Goal: Complete application form: Complete application form

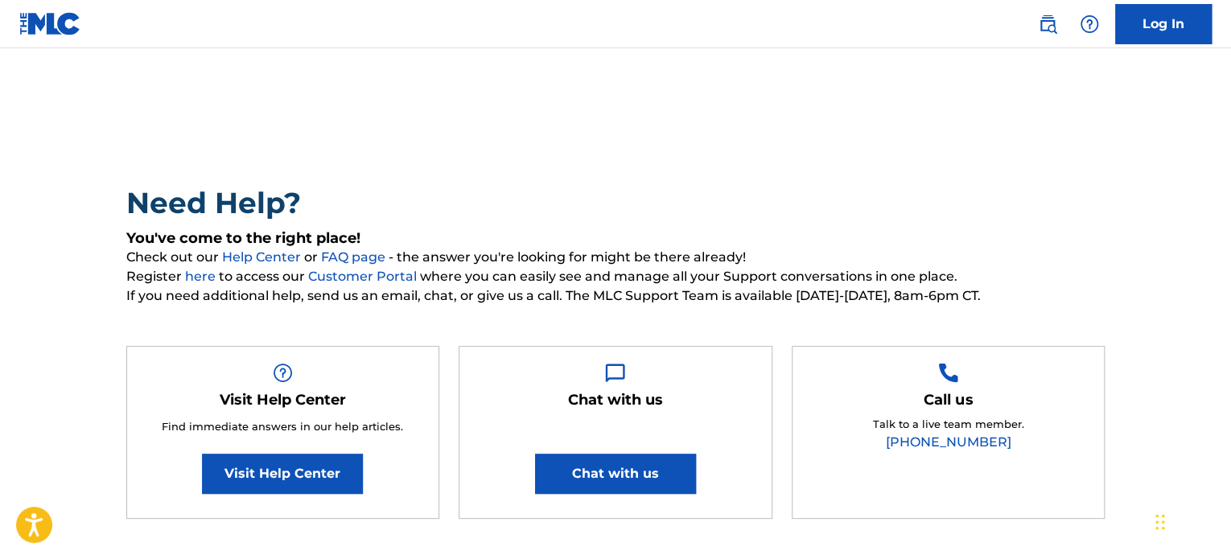
click at [75, 8] on link at bounding box center [50, 23] width 62 height 47
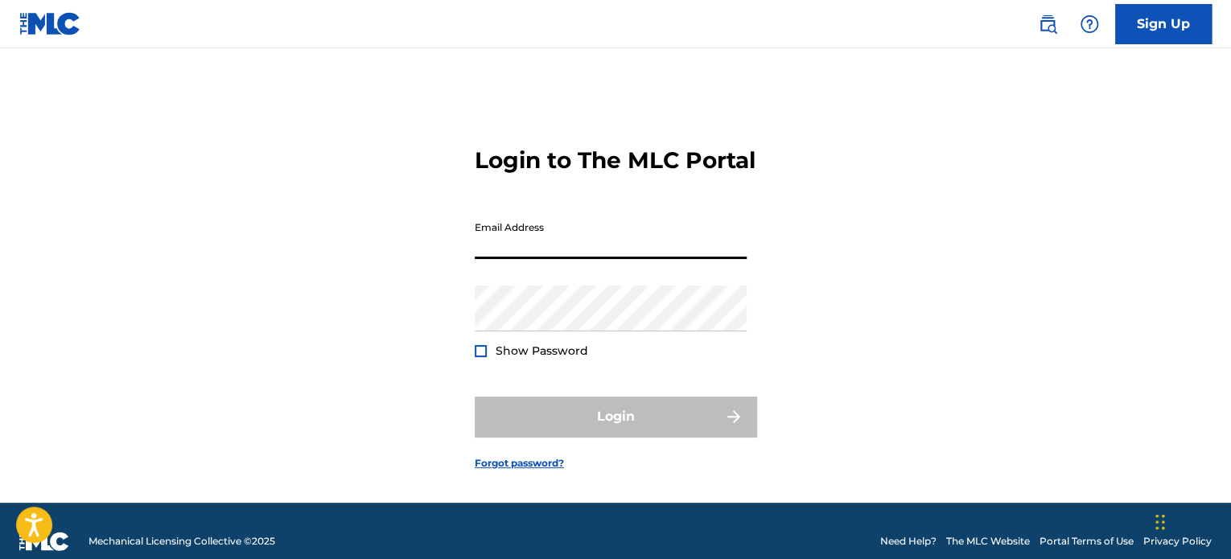
drag, startPoint x: 528, startPoint y: 263, endPoint x: 537, endPoint y: 259, distance: 9.7
click at [528, 259] on input "Email Address" at bounding box center [611, 236] width 272 height 46
type input "[PERSON_NAME][EMAIL_ADDRESS][PERSON_NAME][DOMAIN_NAME]"
click at [769, 312] on div "Login to The MLC Portal Email Address tobias.zacek@gmail.com Password Show Pass…" at bounding box center [615, 295] width 1126 height 414
click at [35, 19] on img at bounding box center [50, 23] width 62 height 23
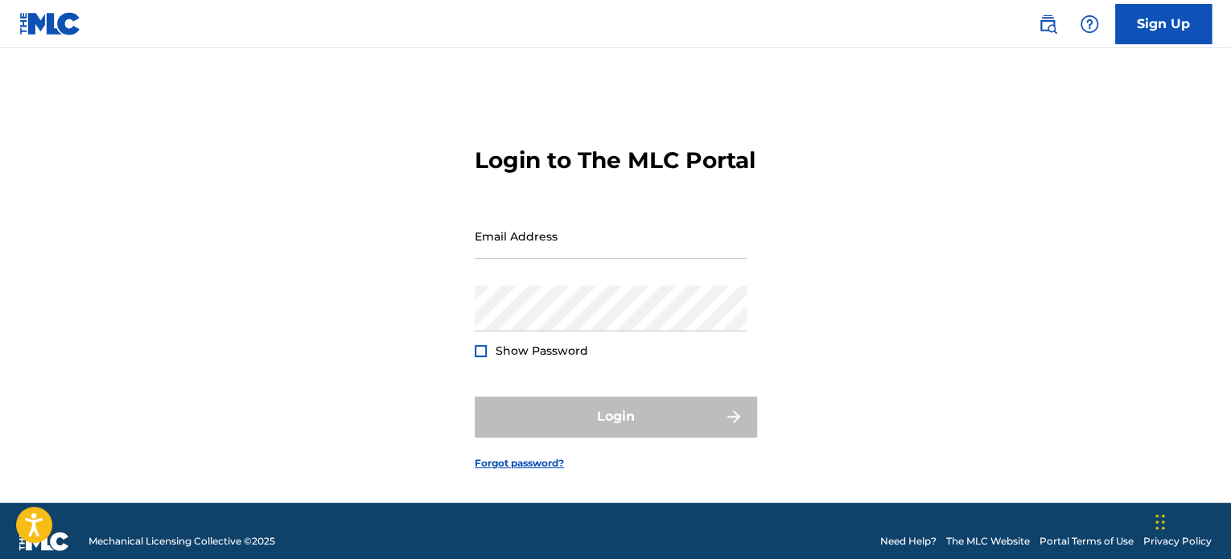
click at [1151, 46] on nav "Sign Up" at bounding box center [615, 24] width 1231 height 48
click at [1157, 39] on link "Sign Up" at bounding box center [1163, 24] width 97 height 40
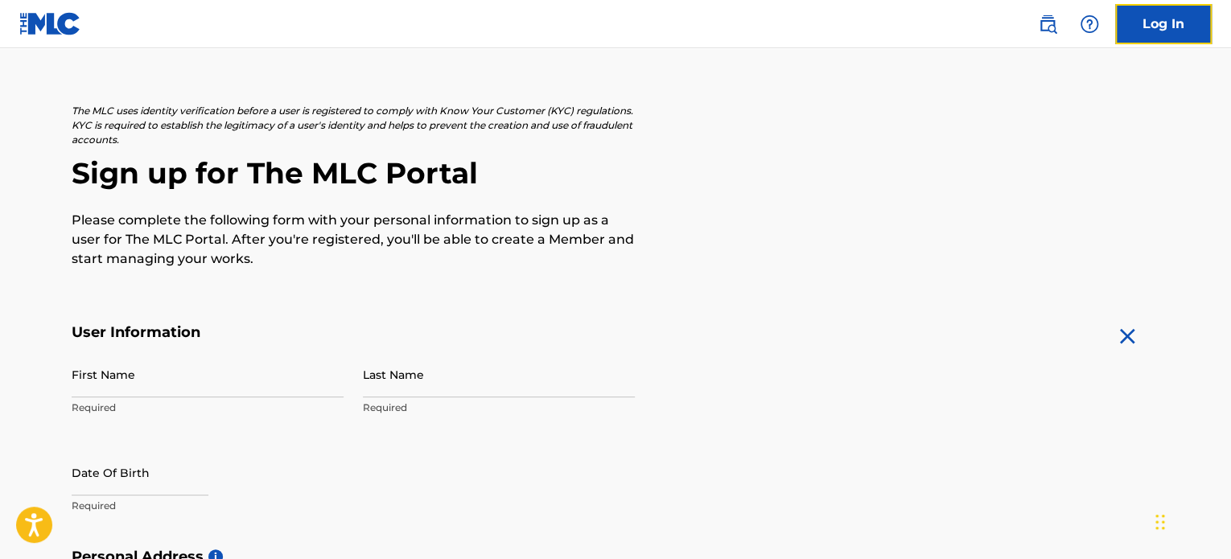
scroll to position [80, 0]
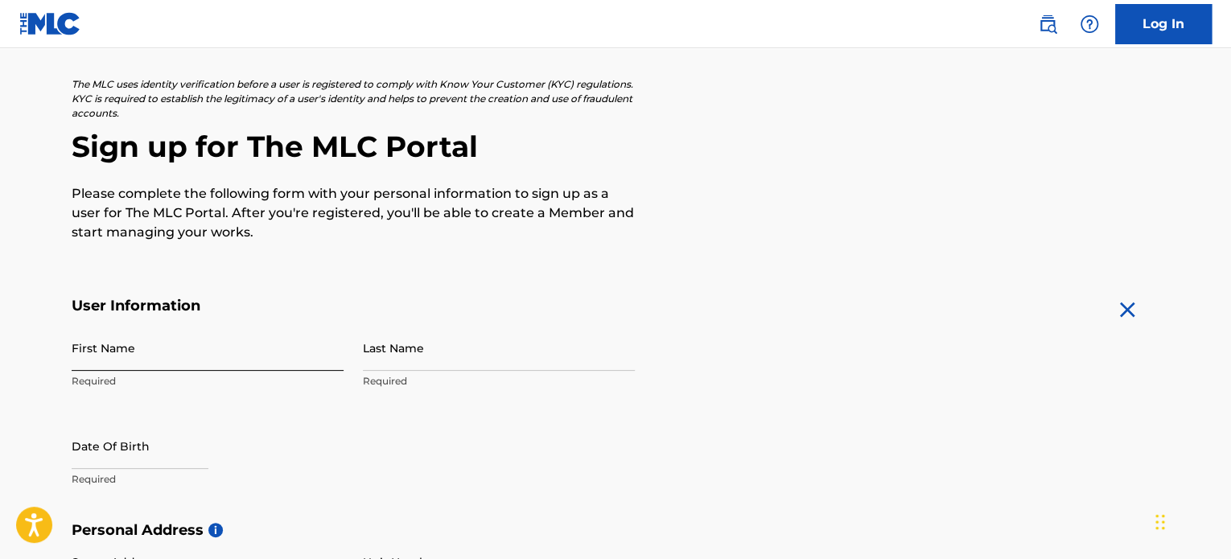
click at [137, 369] on input "First Name" at bounding box center [208, 348] width 272 height 46
click at [116, 364] on input "First Name" at bounding box center [208, 348] width 272 height 46
type input "Tobias"
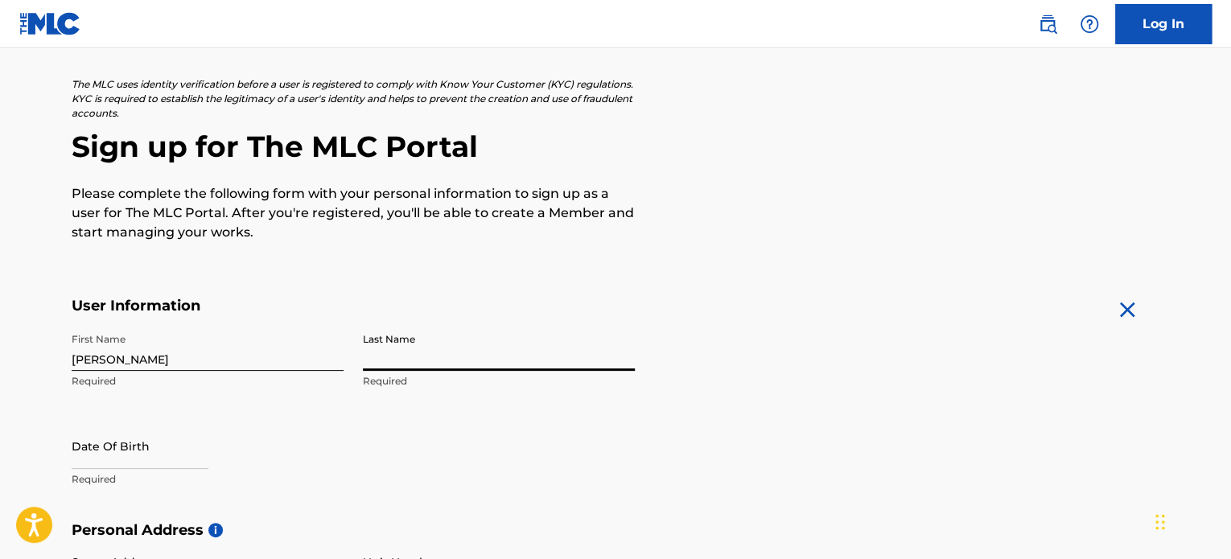
click at [450, 356] on input "Last Name" at bounding box center [499, 348] width 272 height 46
type input "Zacek"
drag, startPoint x: 114, startPoint y: 475, endPoint x: 121, endPoint y: 463, distance: 14.4
click at [119, 466] on div "Date Of Birth Required" at bounding box center [208, 459] width 272 height 72
select select "8"
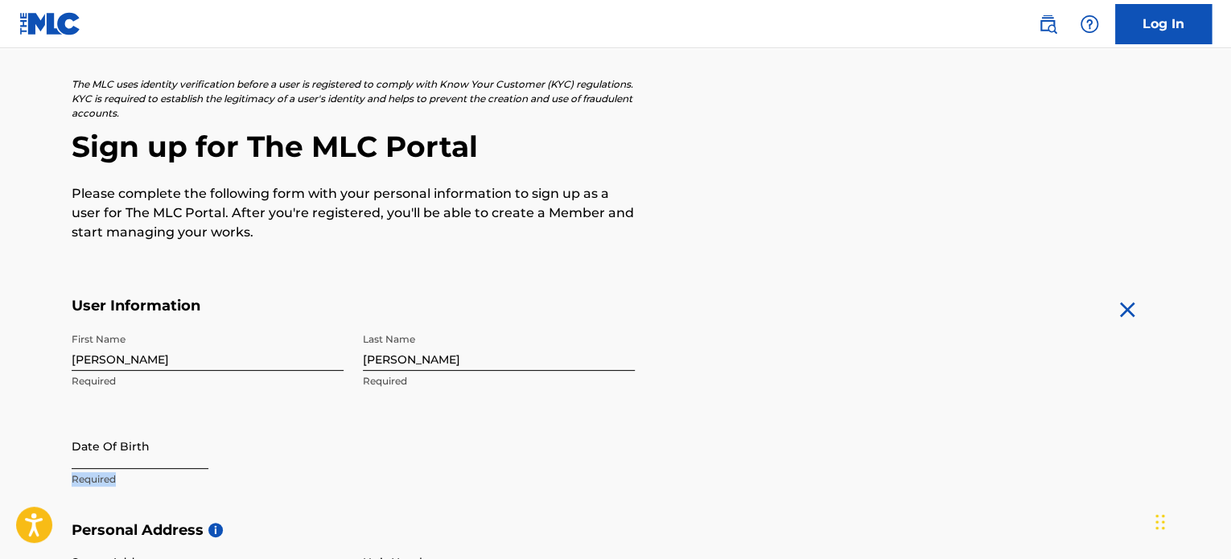
select select "2025"
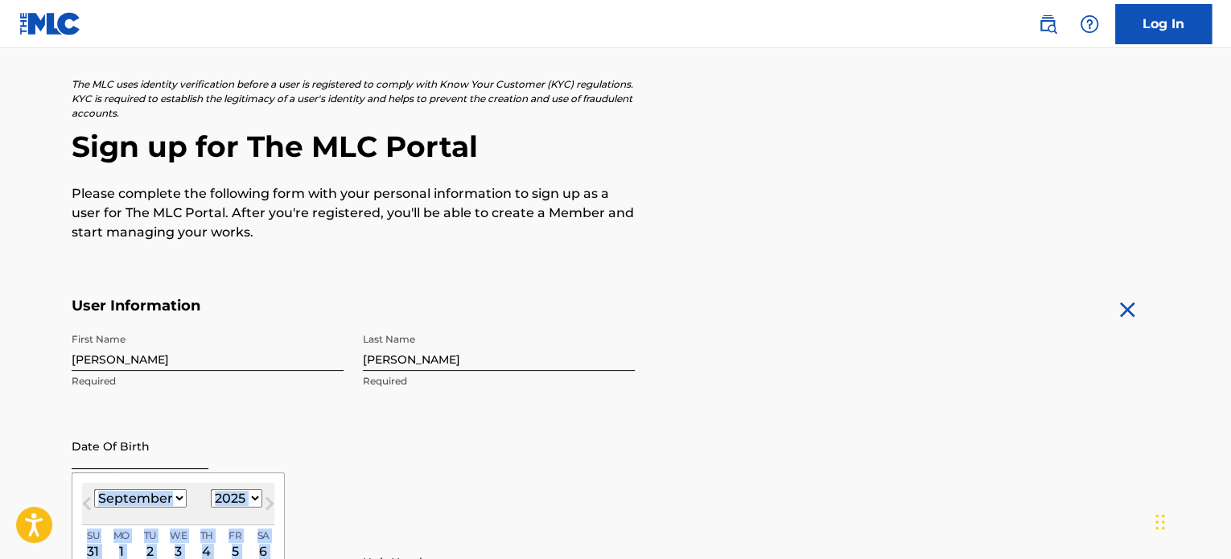
click at [123, 459] on input "text" at bounding box center [140, 446] width 137 height 46
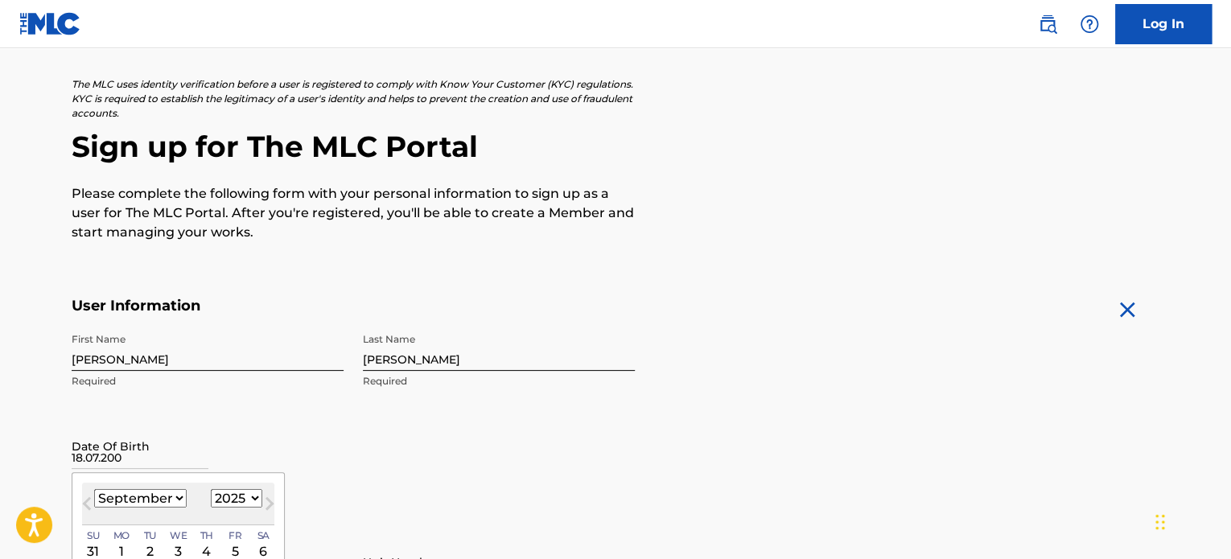
type input "18.07.2002"
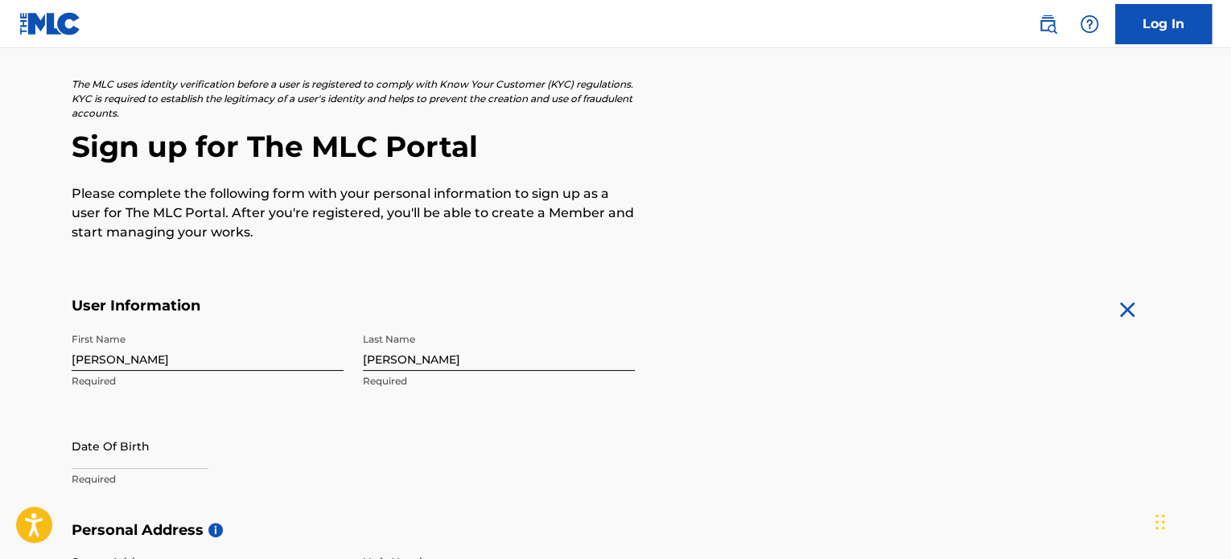
click at [323, 433] on div "Date Of Birth Required" at bounding box center [208, 459] width 272 height 72
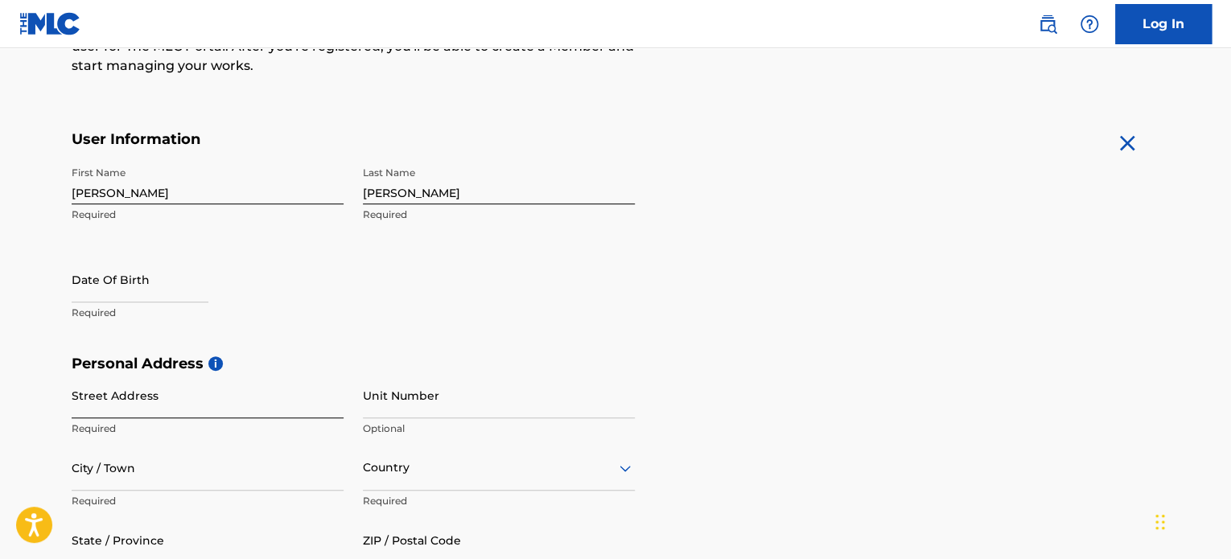
scroll to position [322, 0]
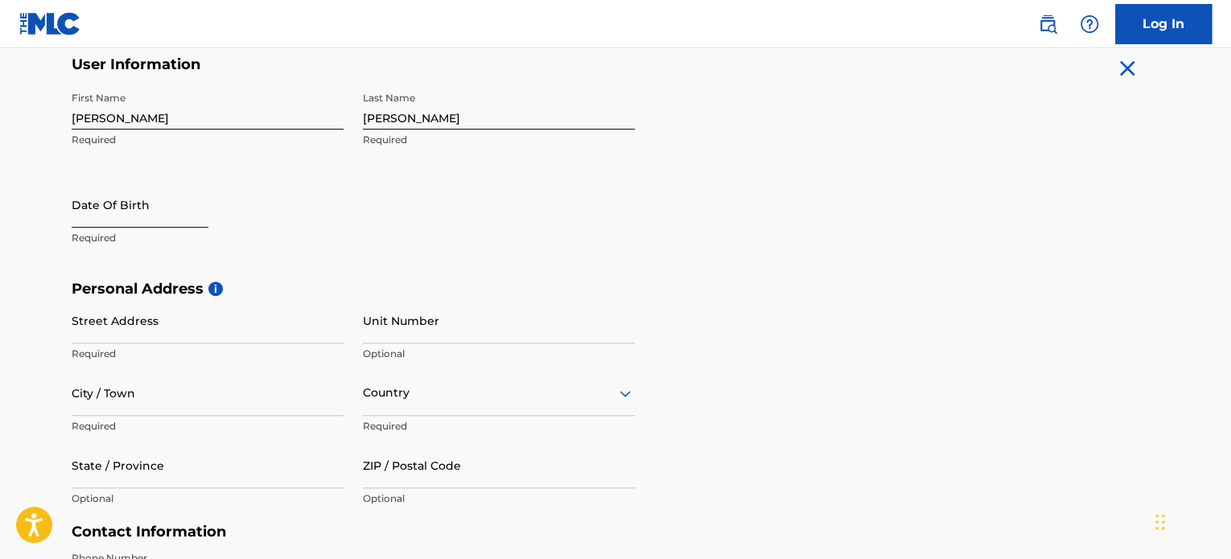
select select "8"
select select "2025"
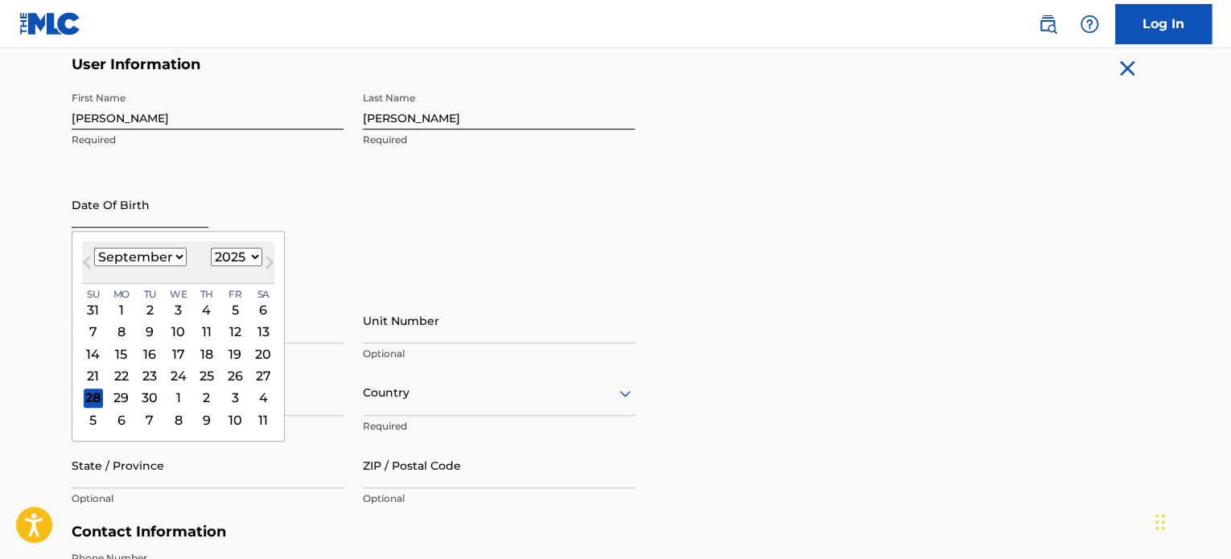
click at [151, 199] on input "text" at bounding box center [140, 205] width 137 height 46
click at [102, 266] on div "January February March April May June July August September October November De…" at bounding box center [140, 257] width 93 height 19
click at [175, 260] on select "January February March April May June July August September October November De…" at bounding box center [140, 257] width 93 height 19
click at [94, 248] on select "January February March April May June July August September October November De…" at bounding box center [140, 257] width 93 height 19
click at [257, 257] on button "Next Month" at bounding box center [270, 266] width 26 height 26
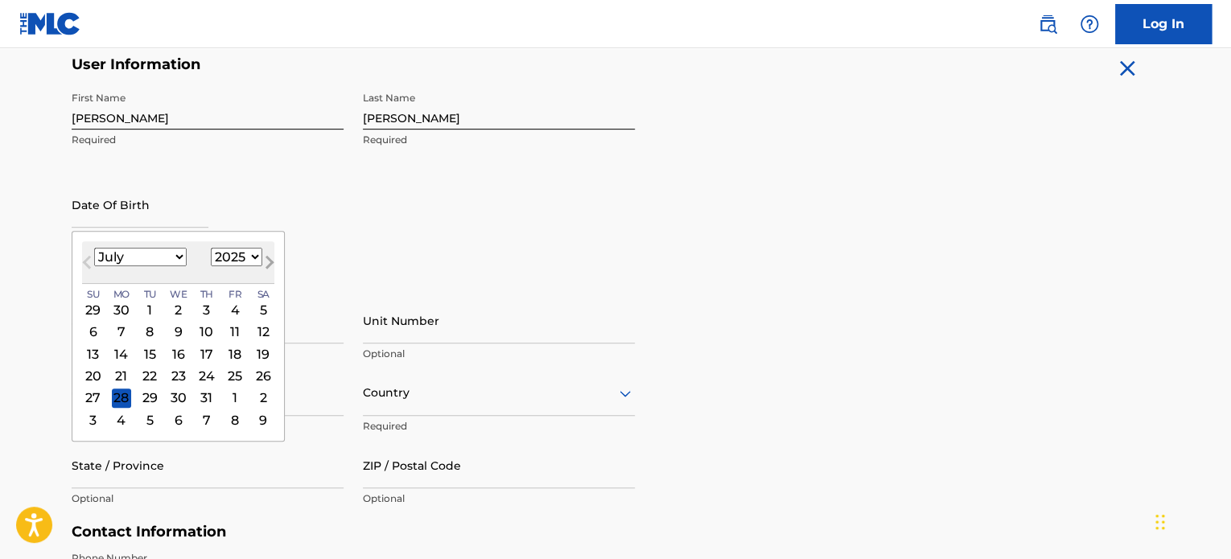
select select "7"
click at [251, 260] on select "1900 1901 1902 1903 1904 1905 1906 1907 1908 1909 1910 1911 1912 1913 1914 1915…" at bounding box center [236, 257] width 51 height 19
select select "2002"
click at [211, 248] on select "1900 1901 1902 1903 1904 1905 1906 1907 1908 1909 1910 1911 1912 1913 1914 1915…" at bounding box center [236, 257] width 51 height 19
click at [157, 245] on div "August 2002 January February March April May June July August September October…" at bounding box center [178, 262] width 192 height 43
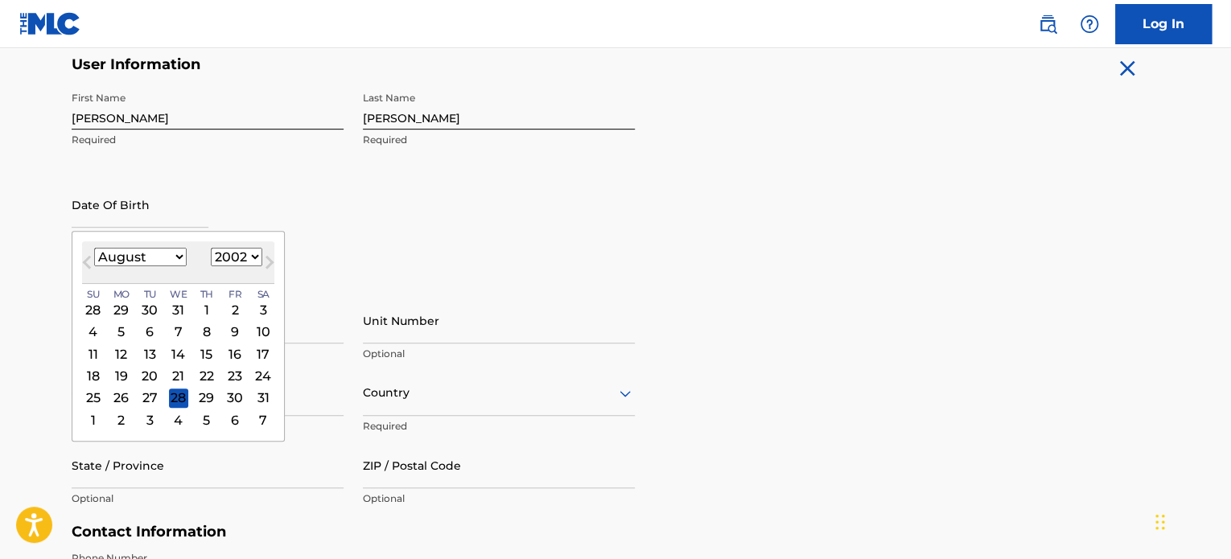
click at [155, 251] on select "January February March April May June July August September October November De…" at bounding box center [140, 257] width 93 height 19
select select "5"
click at [94, 248] on select "January February March April May June July August September October November De…" at bounding box center [140, 257] width 93 height 19
click at [150, 376] on div "18" at bounding box center [149, 375] width 19 height 19
type input "June 18 2002"
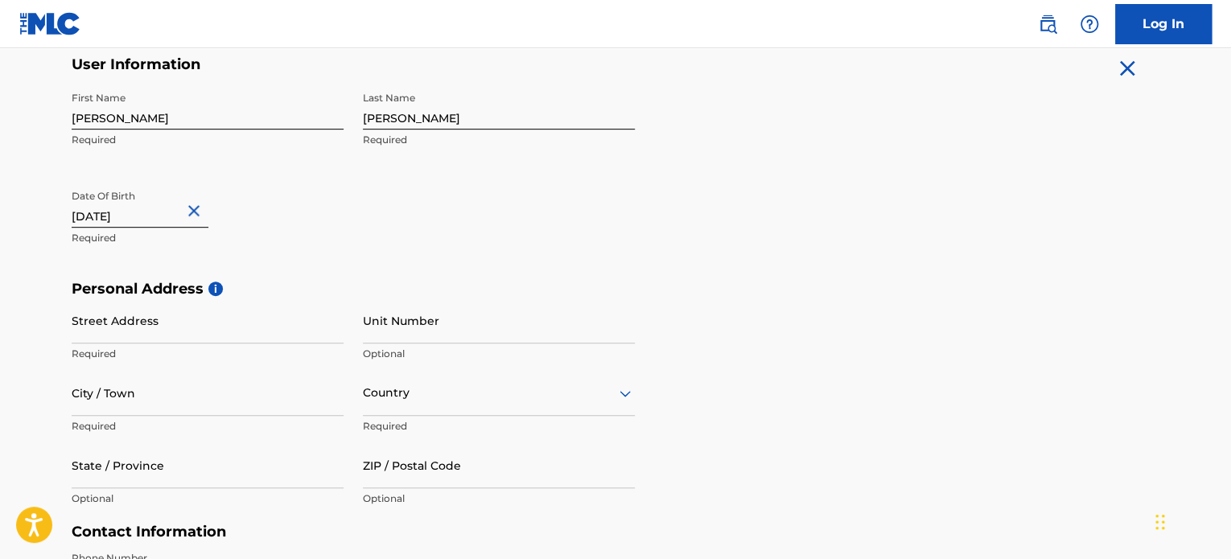
click at [364, 250] on div "First Name Tobias Required Last Name Zacek Required Date Of Birth June 18 2002 …" at bounding box center [353, 182] width 563 height 196
click at [102, 217] on input "June 18 2002" at bounding box center [140, 205] width 137 height 46
select select "5"
select select "2002"
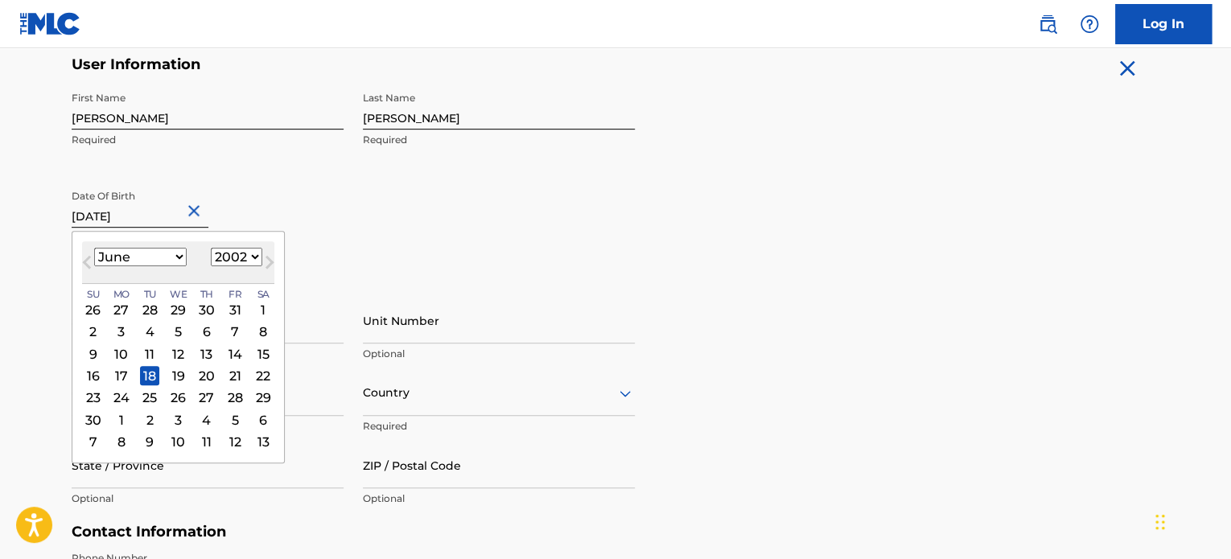
click at [145, 262] on select "January February March April May June July August September October November De…" at bounding box center [140, 257] width 93 height 19
select select "6"
click at [94, 248] on select "January February March April May June July August September October November De…" at bounding box center [140, 257] width 93 height 19
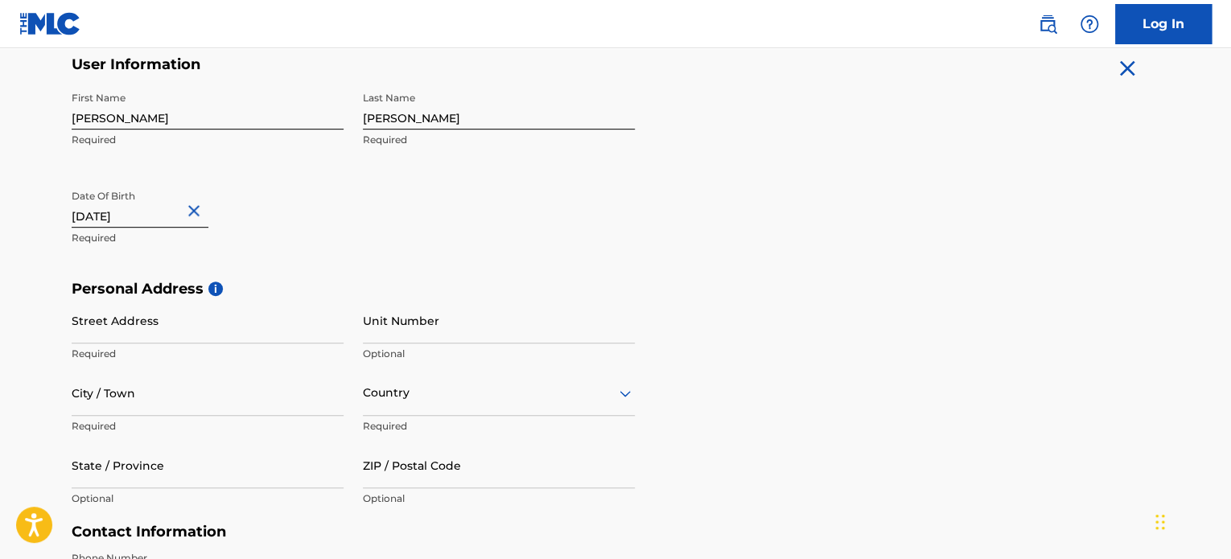
click at [393, 225] on div "First Name Tobias Required Last Name Zacek Required Date Of Birth June 18 2002 …" at bounding box center [353, 182] width 563 height 196
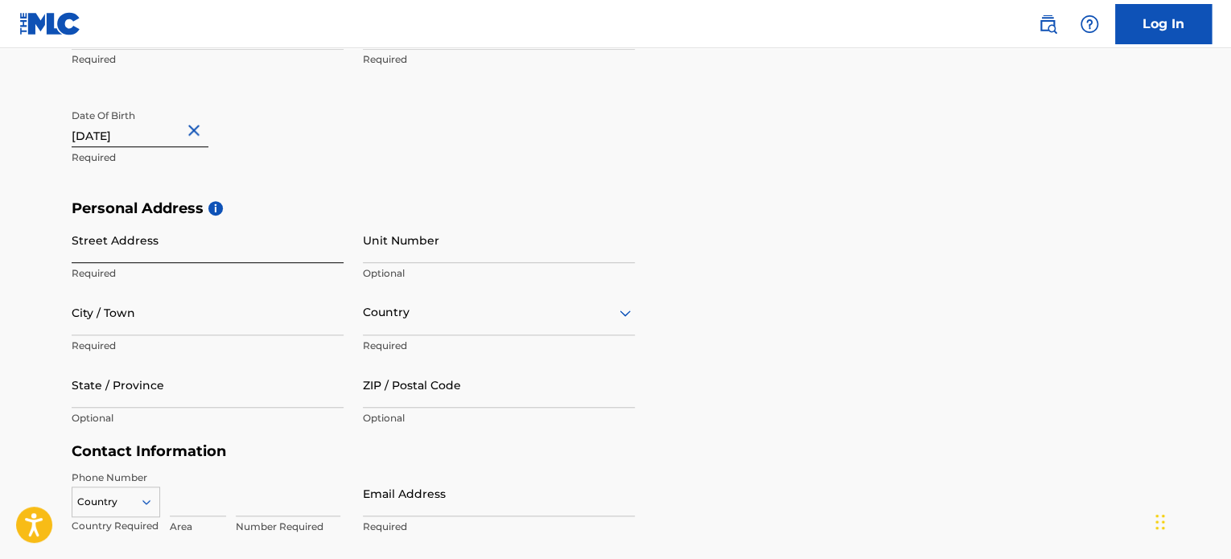
click at [218, 253] on input "Street Address" at bounding box center [208, 240] width 272 height 46
click at [164, 250] on input "Street Address" at bounding box center [208, 240] width 272 height 46
type input "Antonina Slavika"
click at [527, 241] on input "Unit Number" at bounding box center [499, 240] width 272 height 46
type input "5"
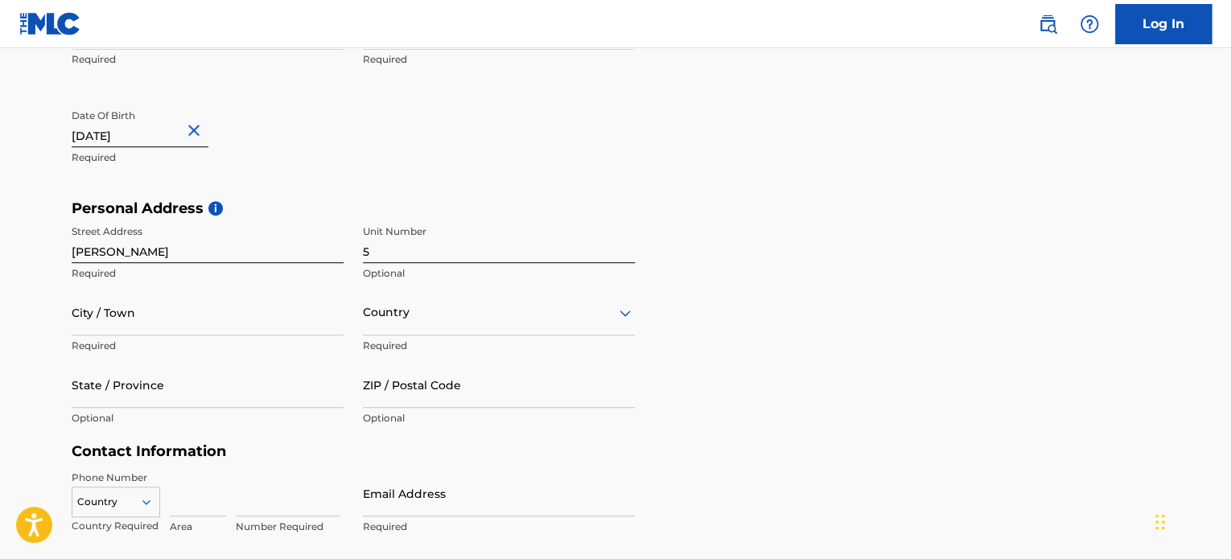
click at [192, 337] on div "City / Town Required" at bounding box center [208, 326] width 272 height 72
click at [186, 319] on input "City / Town" at bounding box center [208, 313] width 272 height 46
type input "6"
type input "Brno"
click at [454, 405] on input "ZIP / Postal Code" at bounding box center [499, 385] width 272 height 46
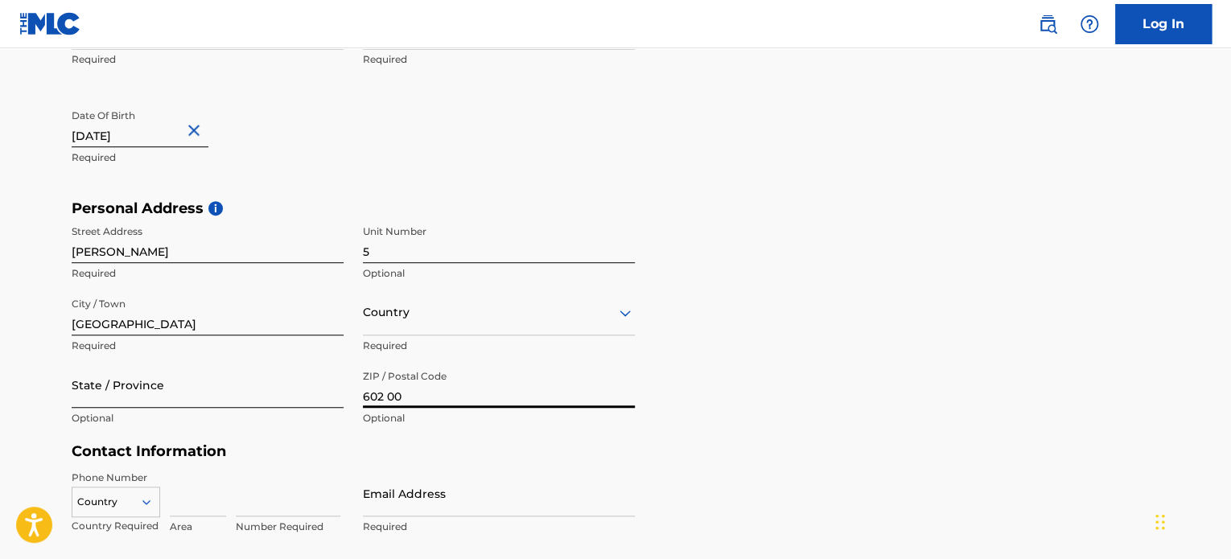
type input "602 00"
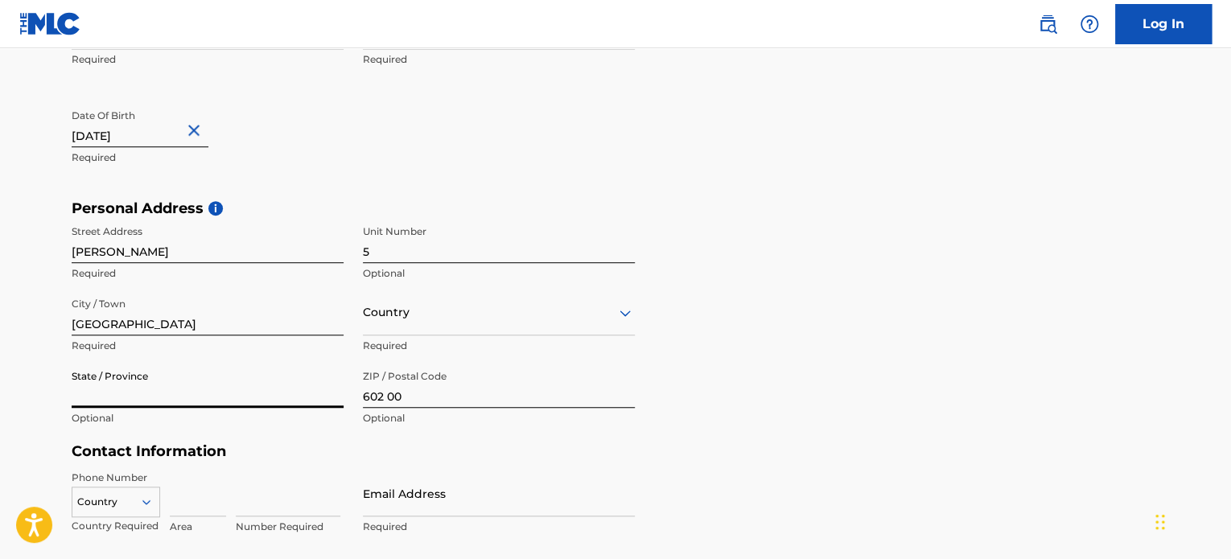
click at [206, 379] on input "State / Province" at bounding box center [208, 385] width 272 height 46
type input "Czech republic"
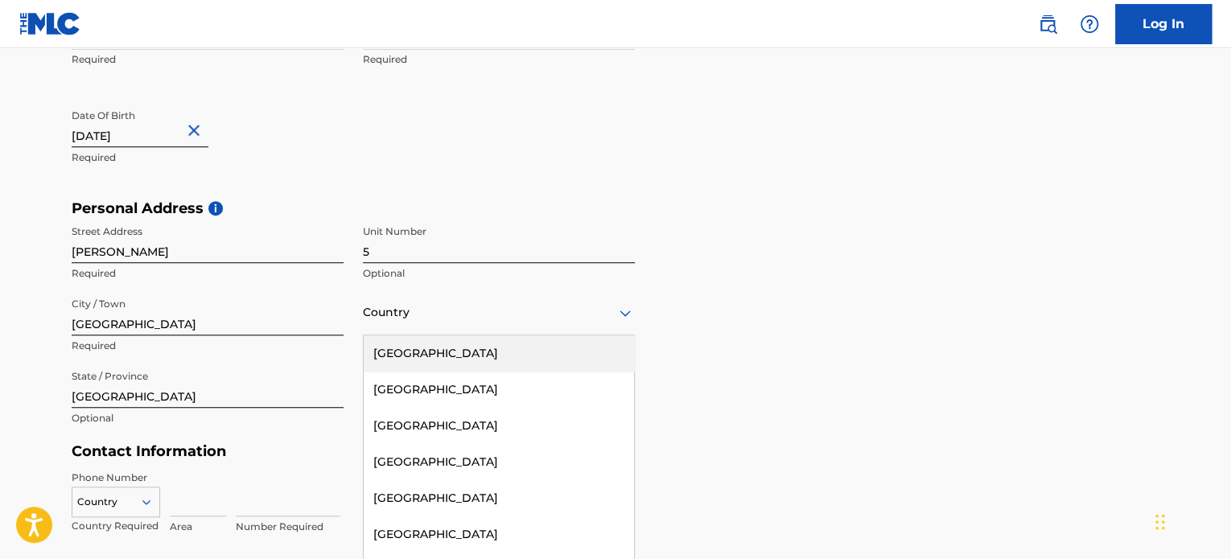
scroll to position [421, 0]
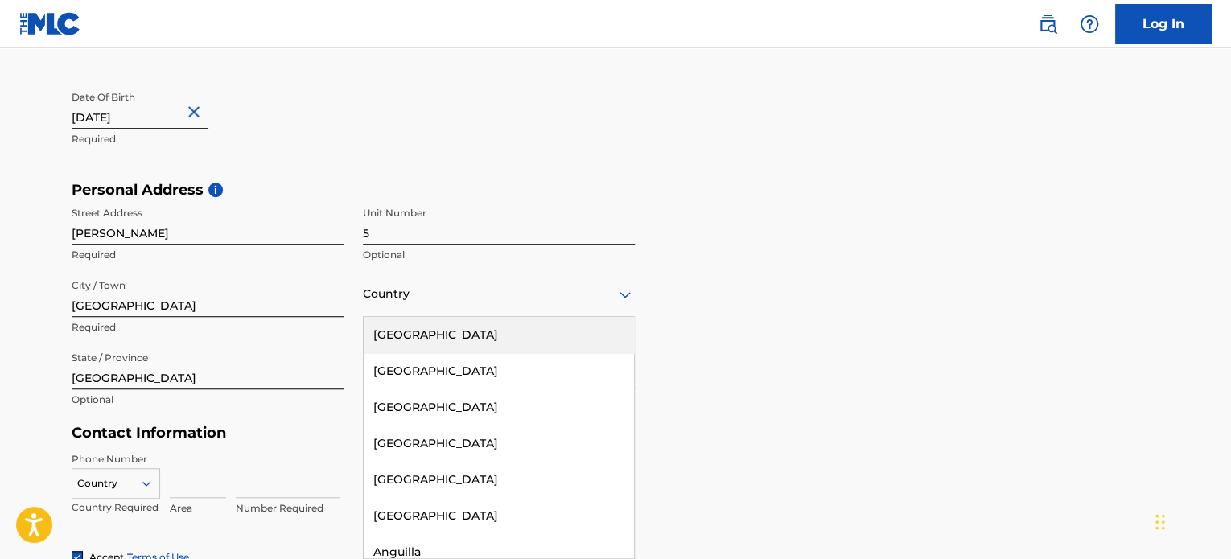
click at [382, 317] on div "223 results available. Use Up and Down to choose options, press Enter to select…" at bounding box center [499, 294] width 272 height 46
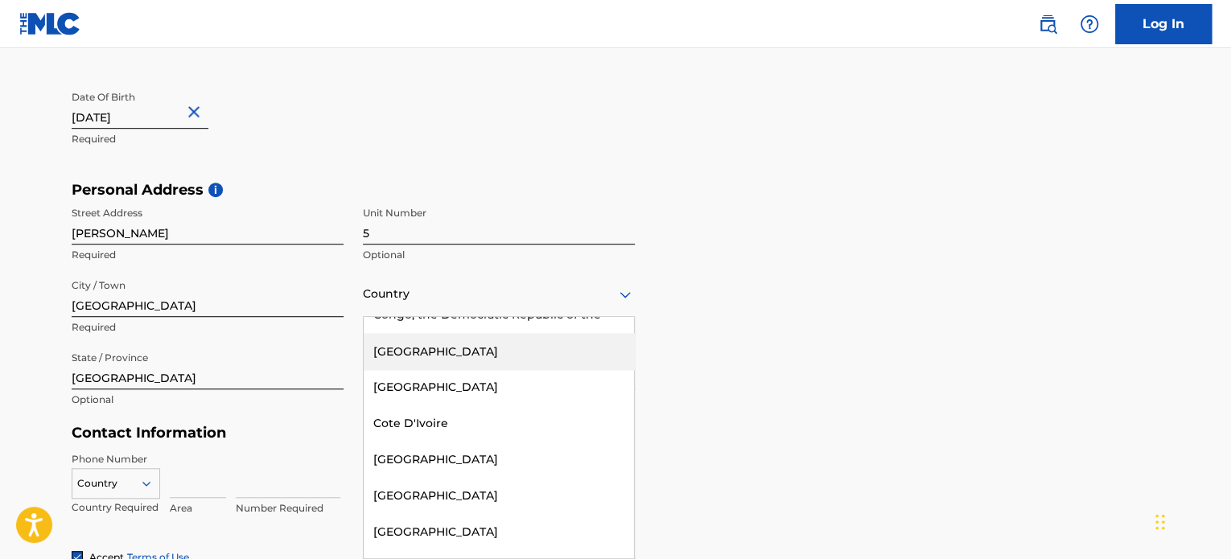
scroll to position [1689, 0]
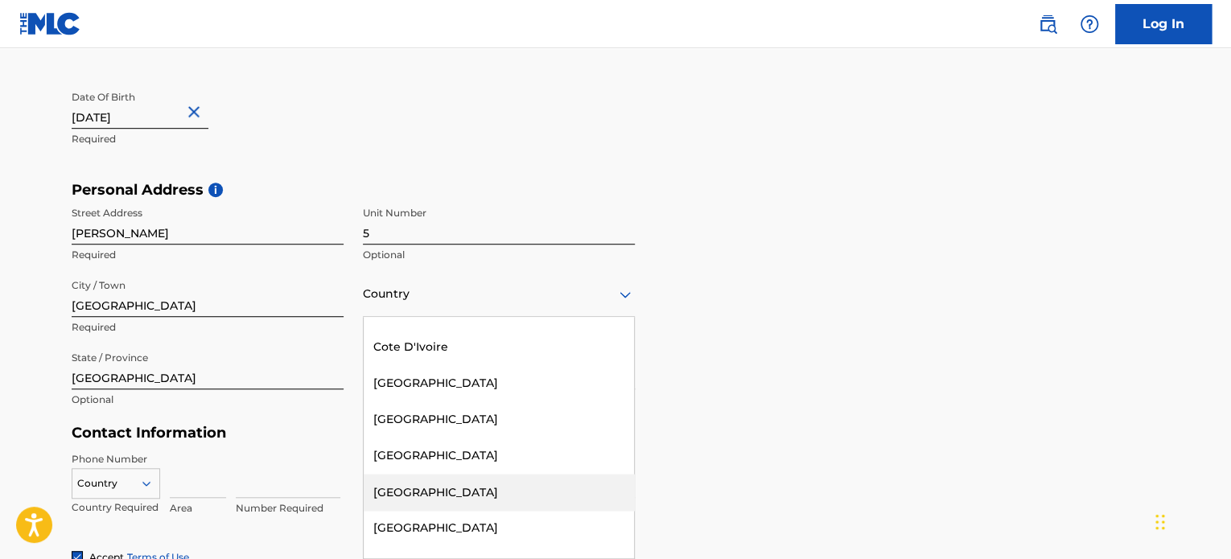
click at [454, 485] on div "Czech Republic" at bounding box center [499, 492] width 270 height 36
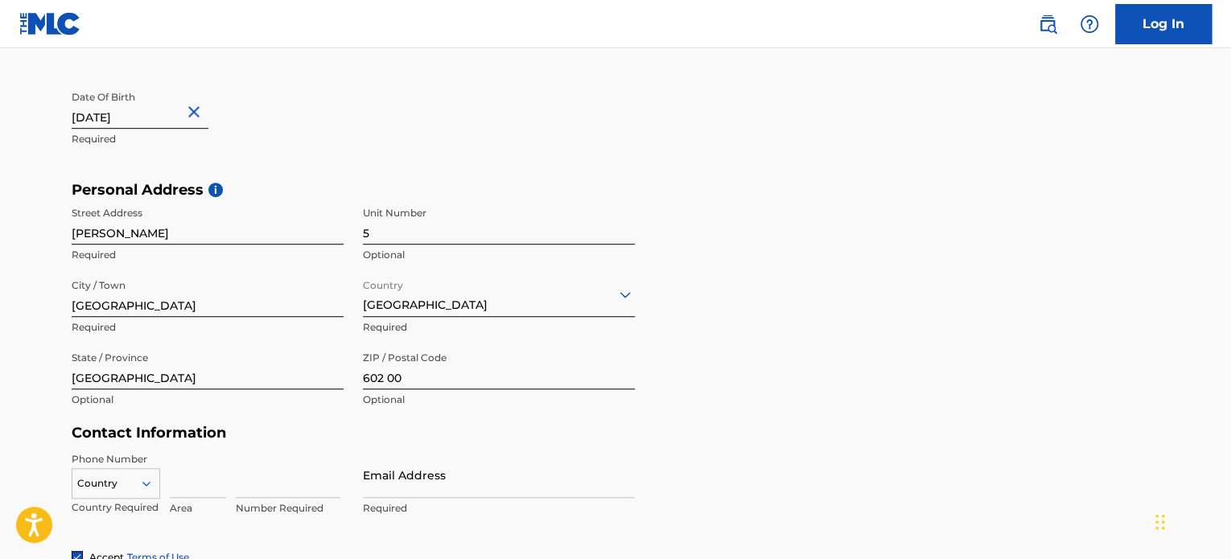
click at [356, 427] on h5 "Contact Information" at bounding box center [353, 433] width 563 height 19
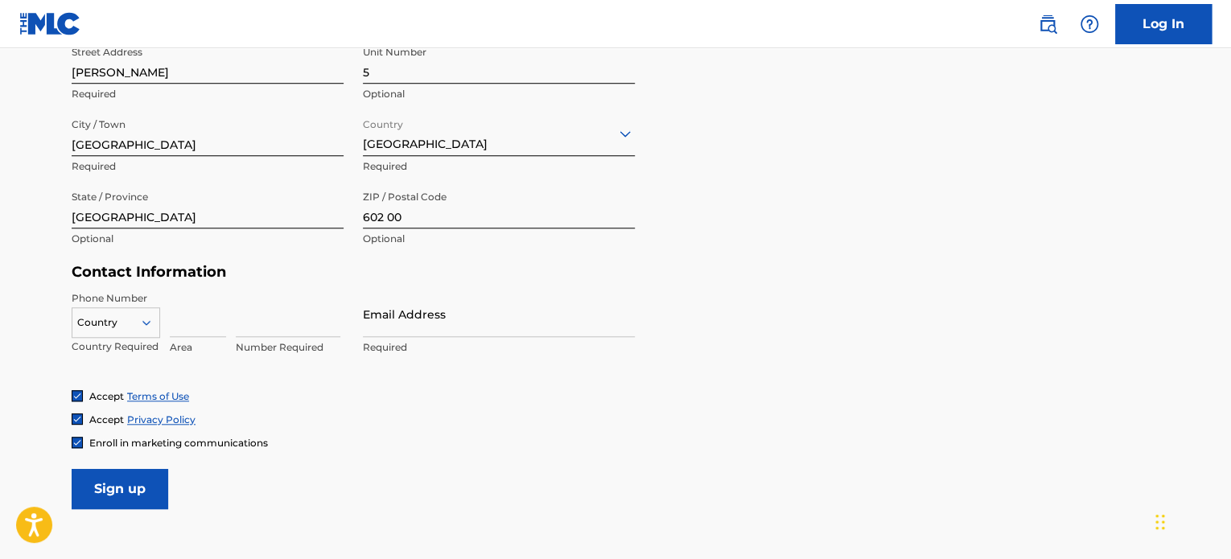
click at [145, 331] on div "Country" at bounding box center [116, 319] width 88 height 24
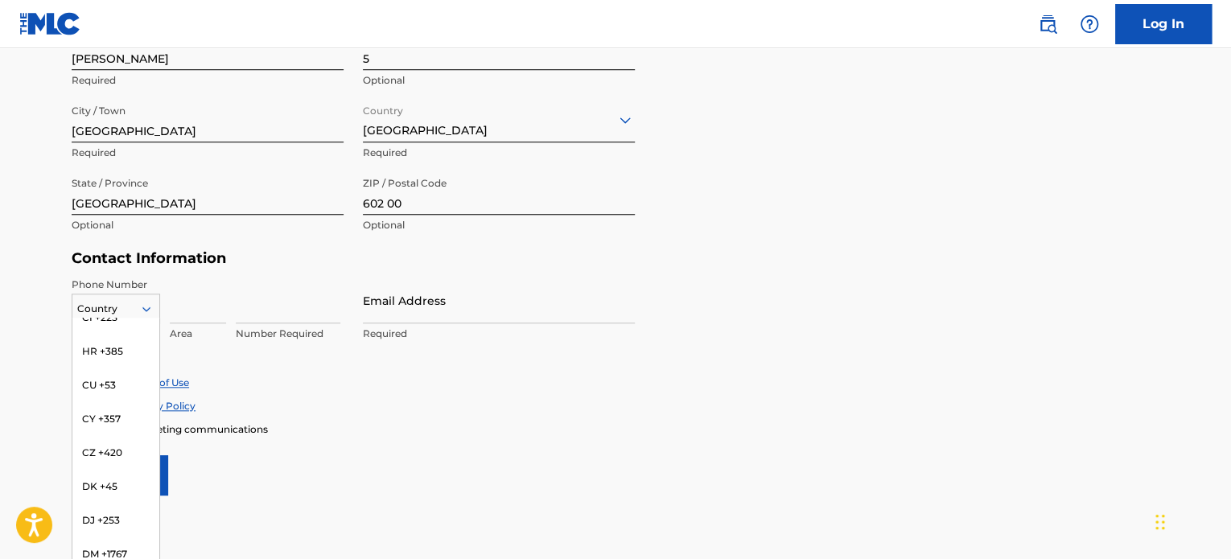
scroll to position [1609, 0]
click at [122, 395] on div "CZ +420" at bounding box center [115, 410] width 87 height 34
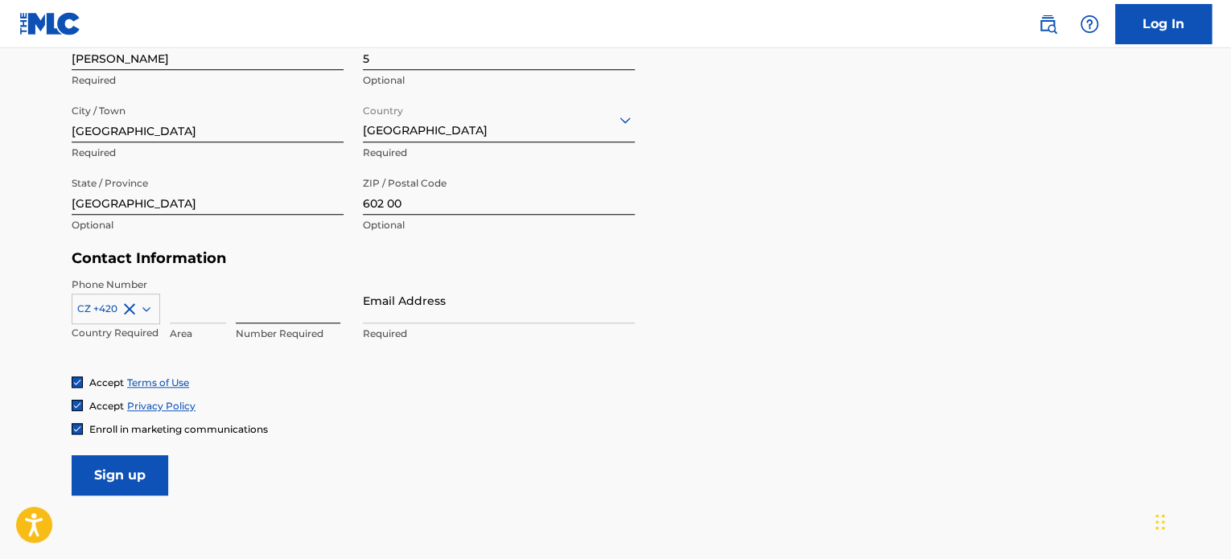
click at [293, 314] on input at bounding box center [288, 301] width 105 height 46
type input "145900"
type input "Česko"
type input "737"
type input "[PERSON_NAME][EMAIL_ADDRESS][PERSON_NAME][DOMAIN_NAME]"
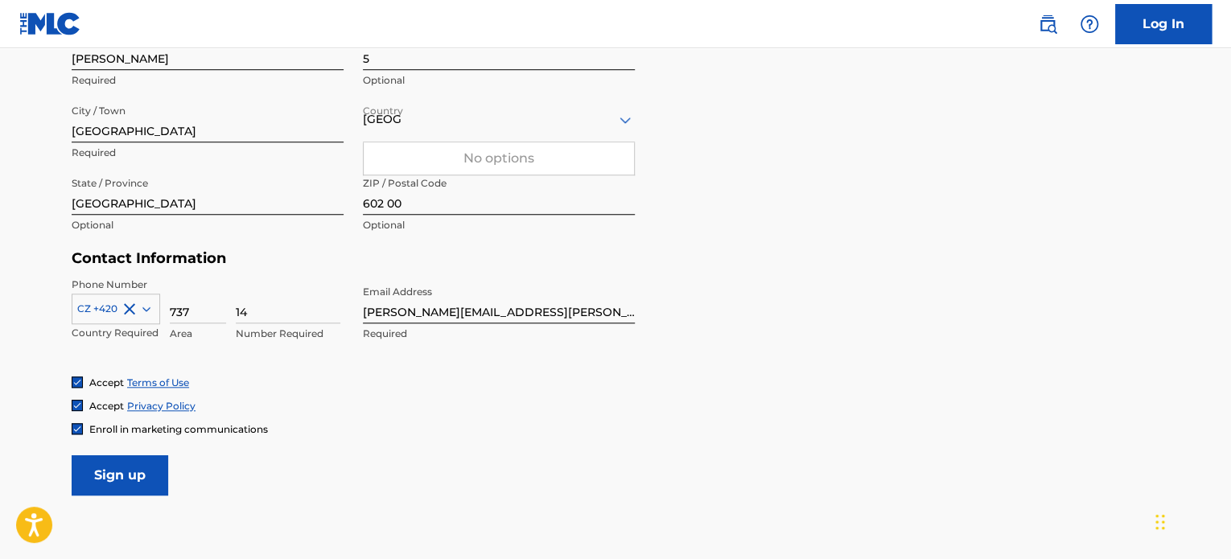
type input "1"
click at [209, 308] on input "737" at bounding box center [198, 301] width 56 height 46
type input "7"
click at [268, 307] on input at bounding box center [288, 301] width 105 height 46
click at [499, 148] on div "No options" at bounding box center [499, 158] width 270 height 32
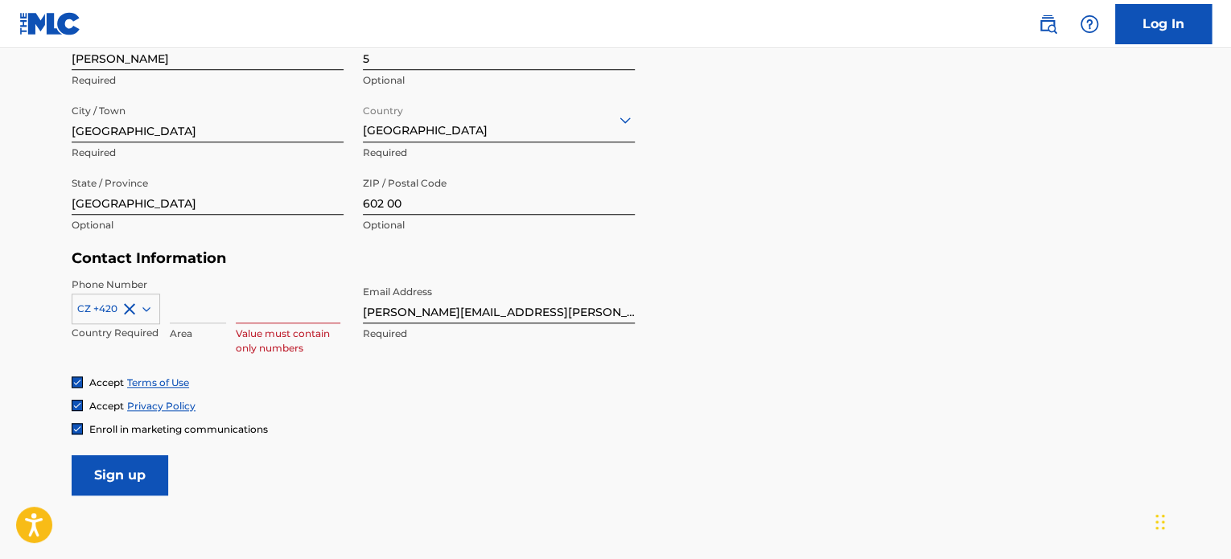
drag, startPoint x: 260, startPoint y: 309, endPoint x: 292, endPoint y: 303, distance: 32.7
click at [260, 309] on input at bounding box center [288, 301] width 105 height 46
type input "737145900"
click at [958, 289] on form "User Information First Name Tobias Required Last Name Zacek Required Date Of Bi…" at bounding box center [616, 138] width 1088 height 713
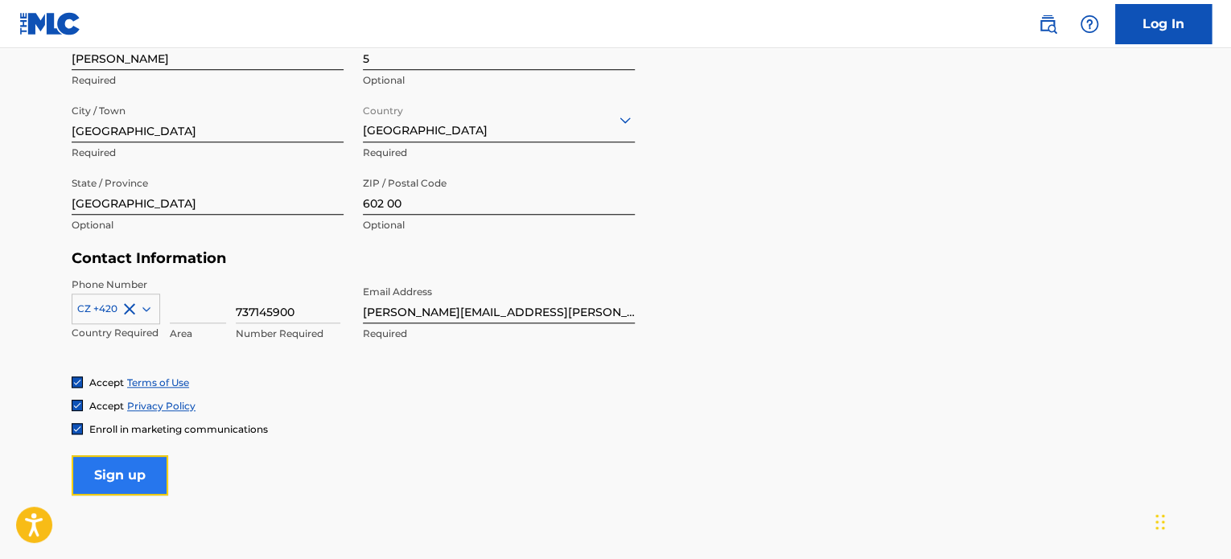
click at [151, 464] on input "Sign up" at bounding box center [120, 475] width 97 height 40
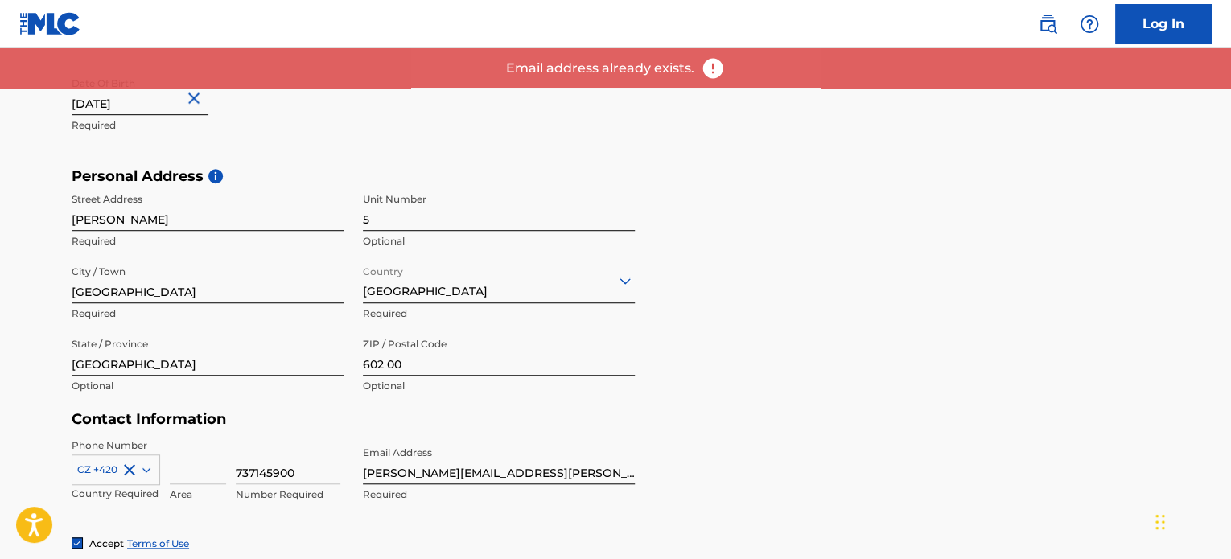
scroll to position [193, 0]
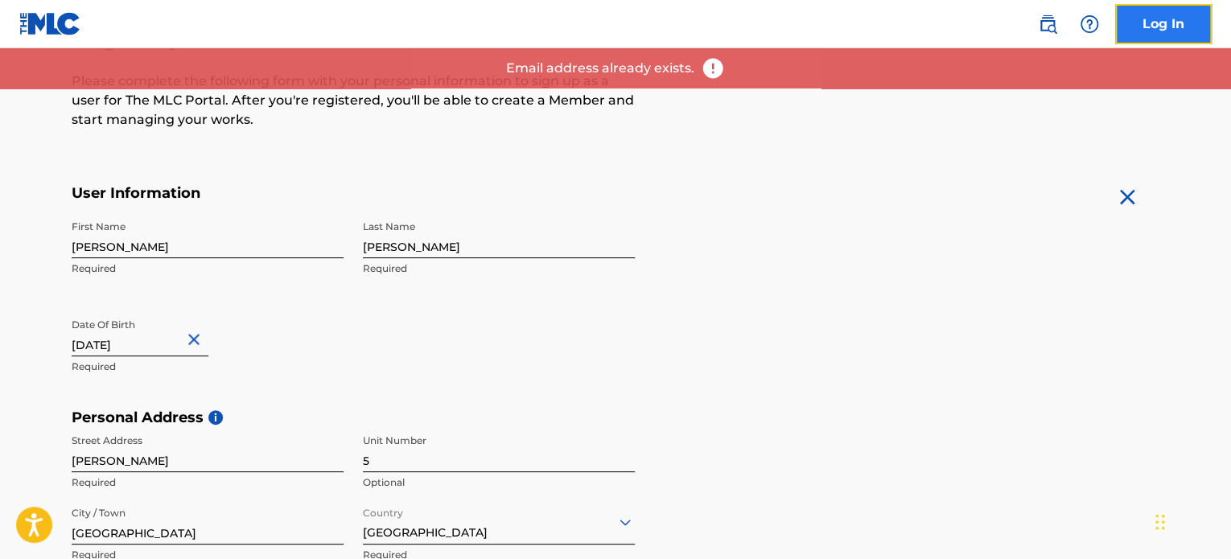
click at [1153, 23] on link "Log In" at bounding box center [1163, 24] width 97 height 40
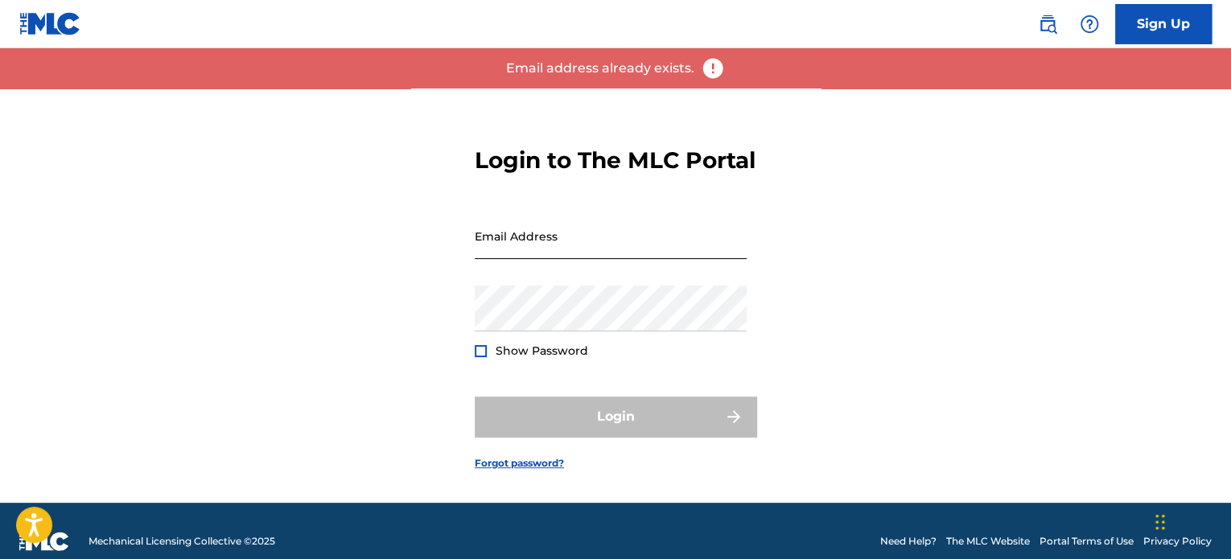
click at [565, 259] on input "Email Address" at bounding box center [611, 236] width 272 height 46
type input "[PERSON_NAME][EMAIL_ADDRESS][PERSON_NAME][DOMAIN_NAME]"
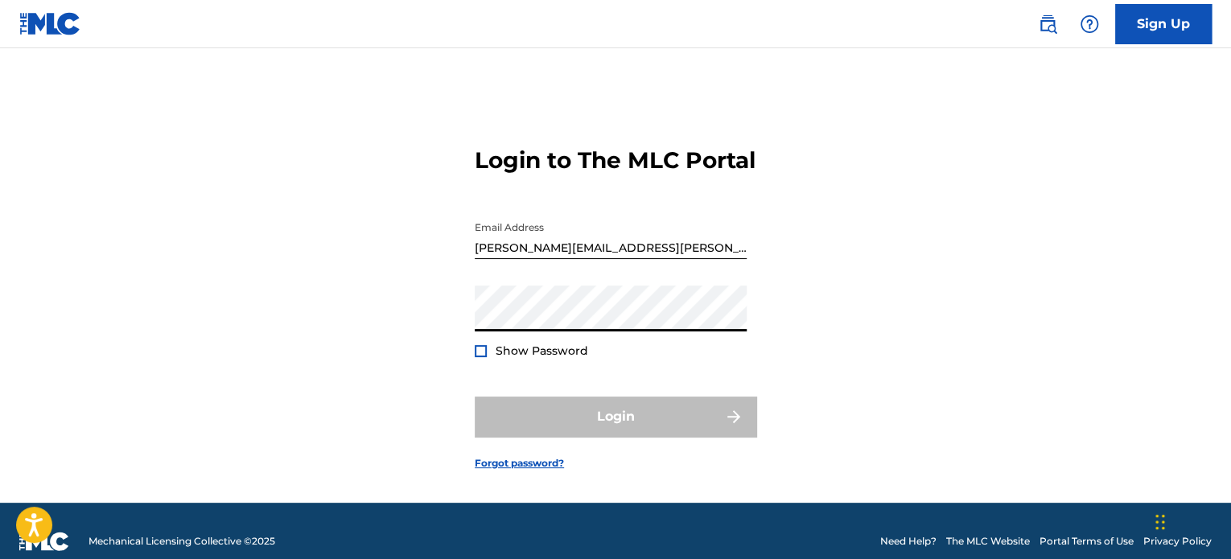
click at [827, 236] on div "Login to The MLC Portal Email Address tobias.zacek@gmail.com Password Show Pass…" at bounding box center [615, 295] width 1126 height 414
click at [533, 471] on link "Forgot password?" at bounding box center [519, 463] width 89 height 14
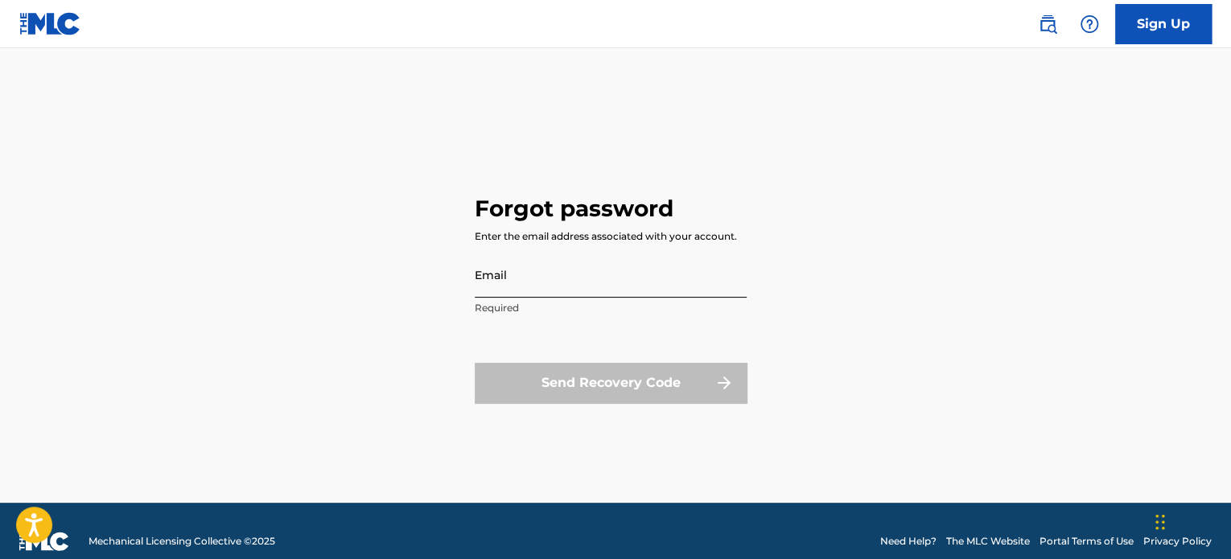
click at [605, 271] on input "Email" at bounding box center [611, 275] width 272 height 46
type input "[PERSON_NAME][EMAIL_ADDRESS][PERSON_NAME][DOMAIN_NAME]"
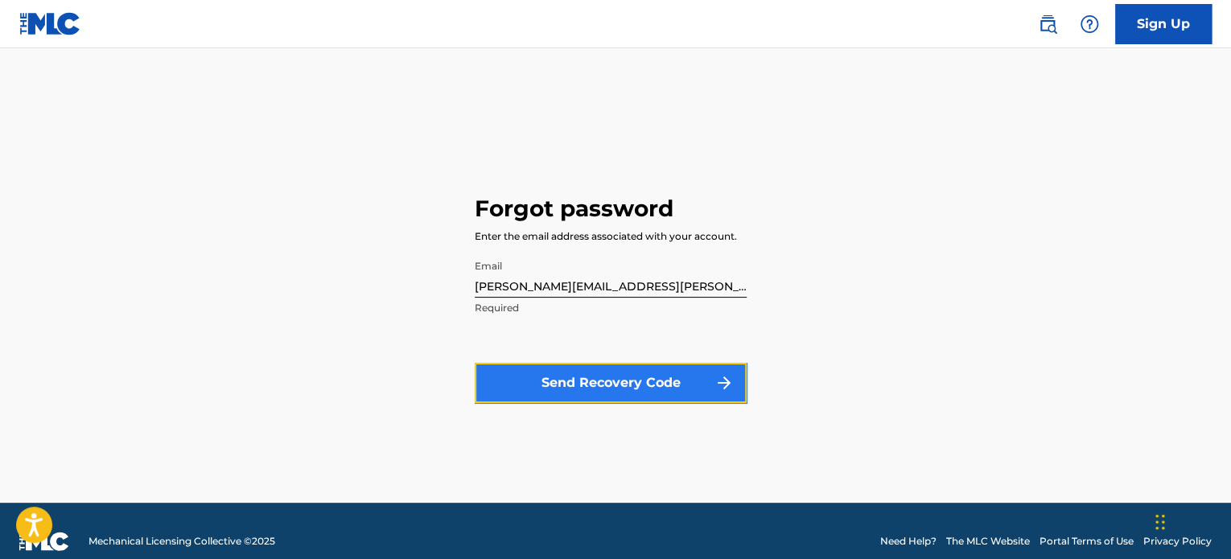
click at [586, 382] on button "Send Recovery Code" at bounding box center [611, 383] width 272 height 40
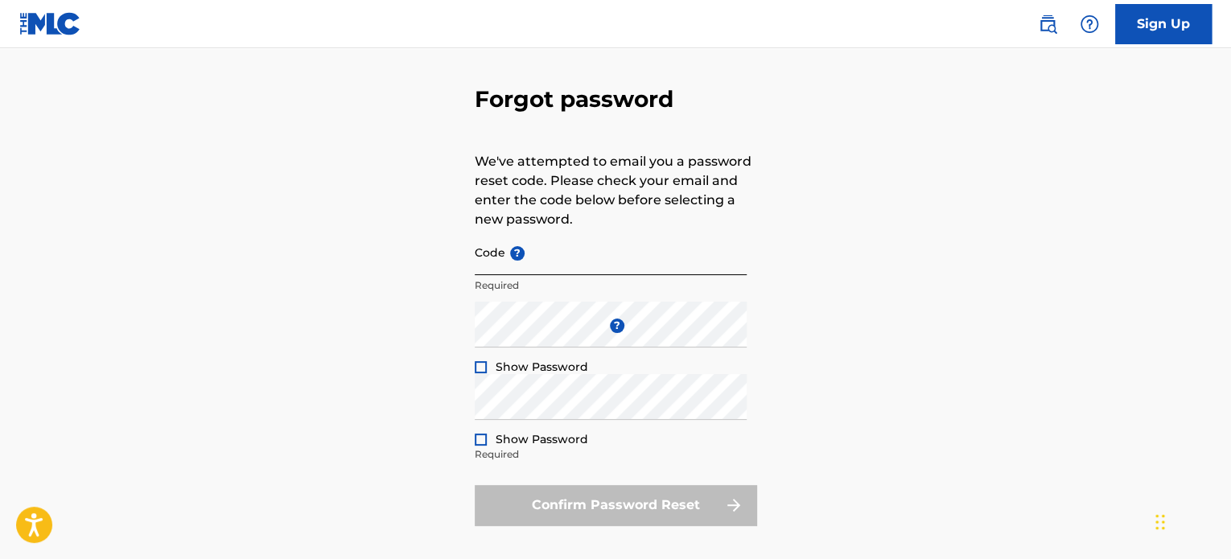
scroll to position [80, 0]
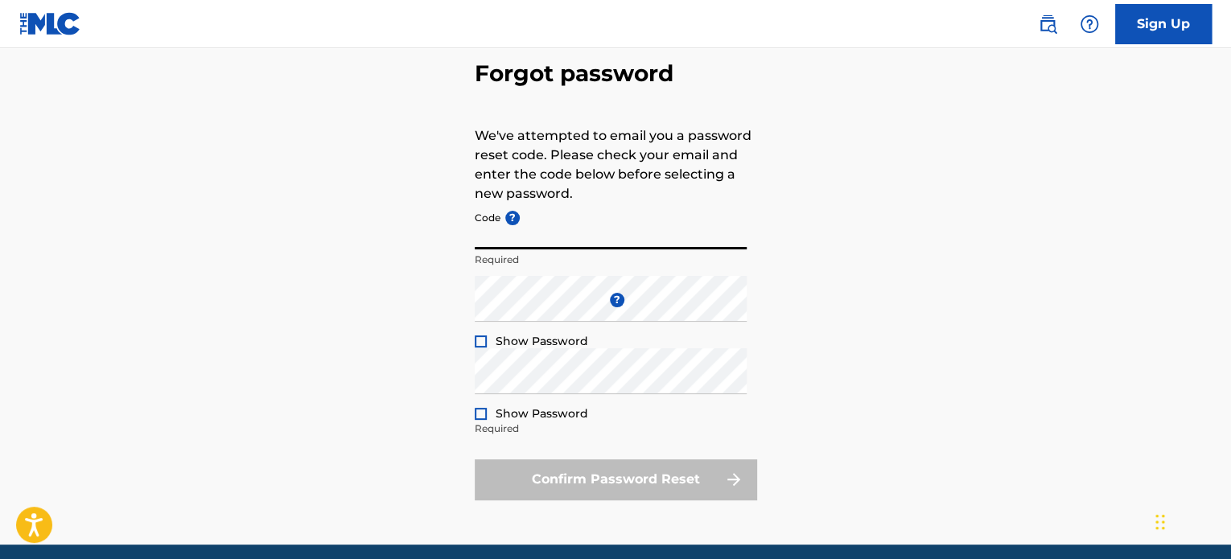
click at [623, 245] on input "Code ?" at bounding box center [611, 227] width 272 height 46
paste input "FP_80869fe255a08b19c824c29c781f"
type input "FP_80869fe255a08b19c824c29c781f"
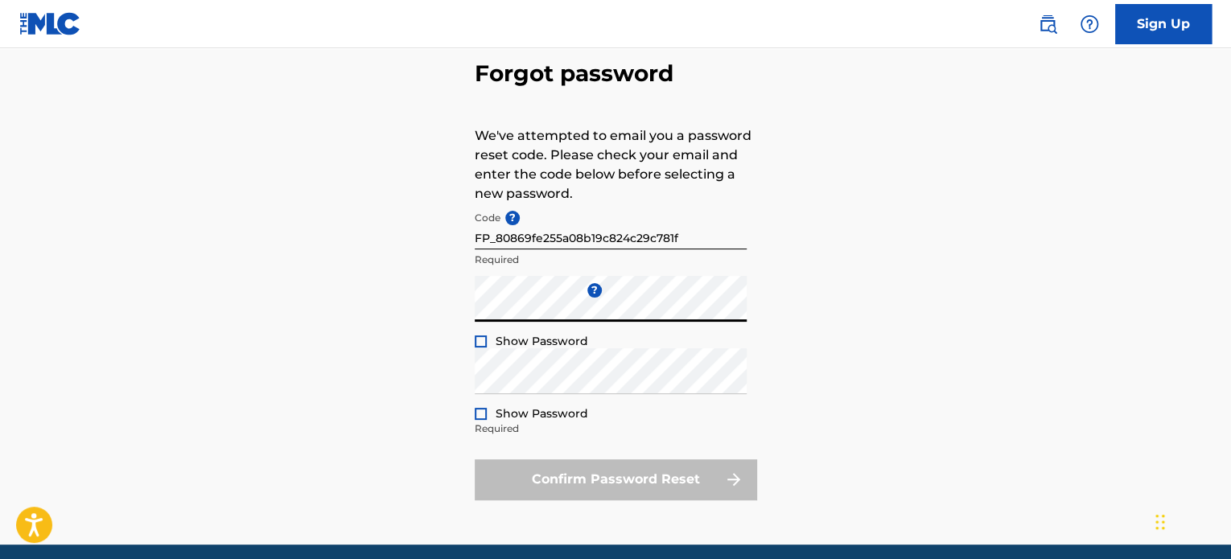
click at [483, 338] on div at bounding box center [481, 341] width 12 height 12
click at [471, 413] on div "Forgot password We've attempted to email you a password reset code. Please chec…" at bounding box center [615, 276] width 1126 height 537
click at [485, 408] on div at bounding box center [481, 414] width 12 height 12
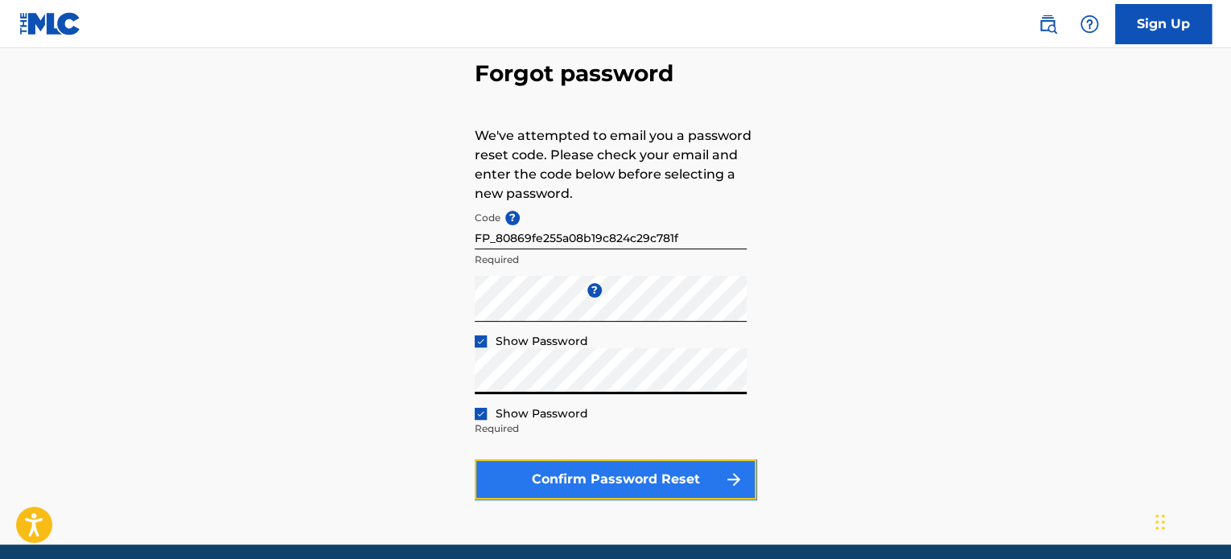
click at [698, 479] on button "Confirm Password Reset" at bounding box center [616, 479] width 282 height 40
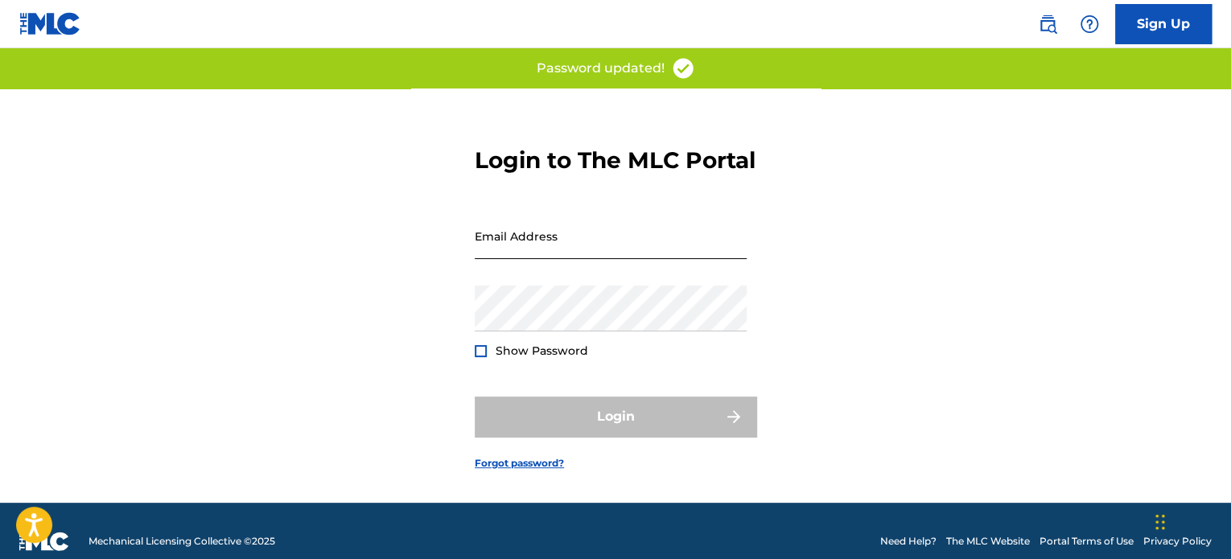
click at [608, 259] on input "Email Address" at bounding box center [611, 236] width 272 height 46
type input "[PERSON_NAME][EMAIL_ADDRESS][PERSON_NAME][DOMAIN_NAME]"
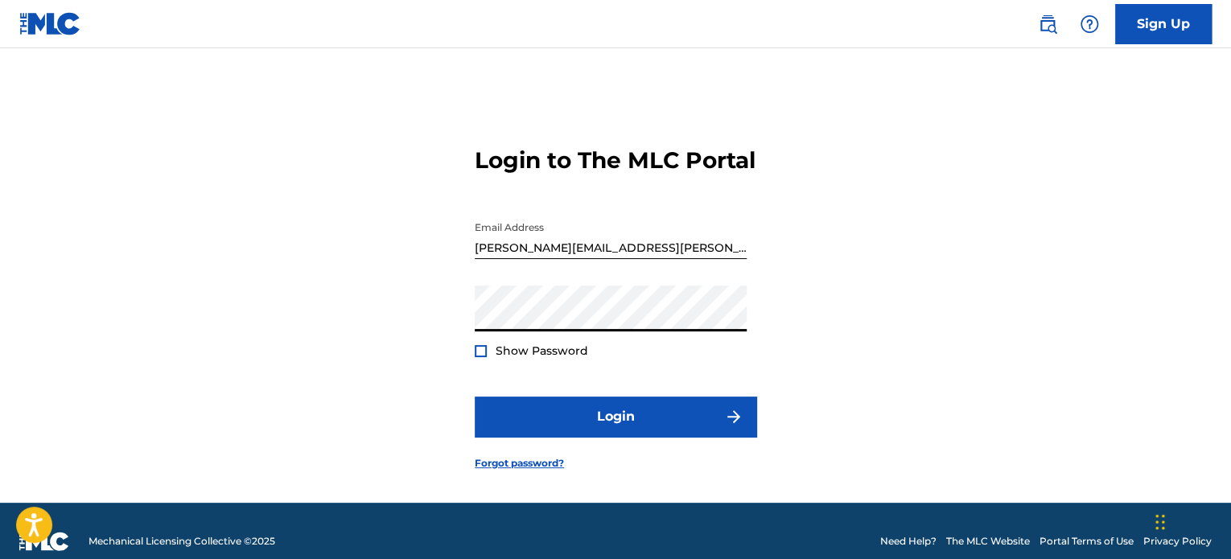
click at [507, 358] on span "Show Password" at bounding box center [542, 350] width 93 height 14
click at [491, 359] on div "Show Password" at bounding box center [531, 351] width 113 height 16
click at [472, 367] on div "Login to The MLC Portal Email Address tobias.zacek@gmail.com Password Show Pass…" at bounding box center [615, 295] width 1126 height 414
click at [479, 357] on div at bounding box center [481, 351] width 12 height 12
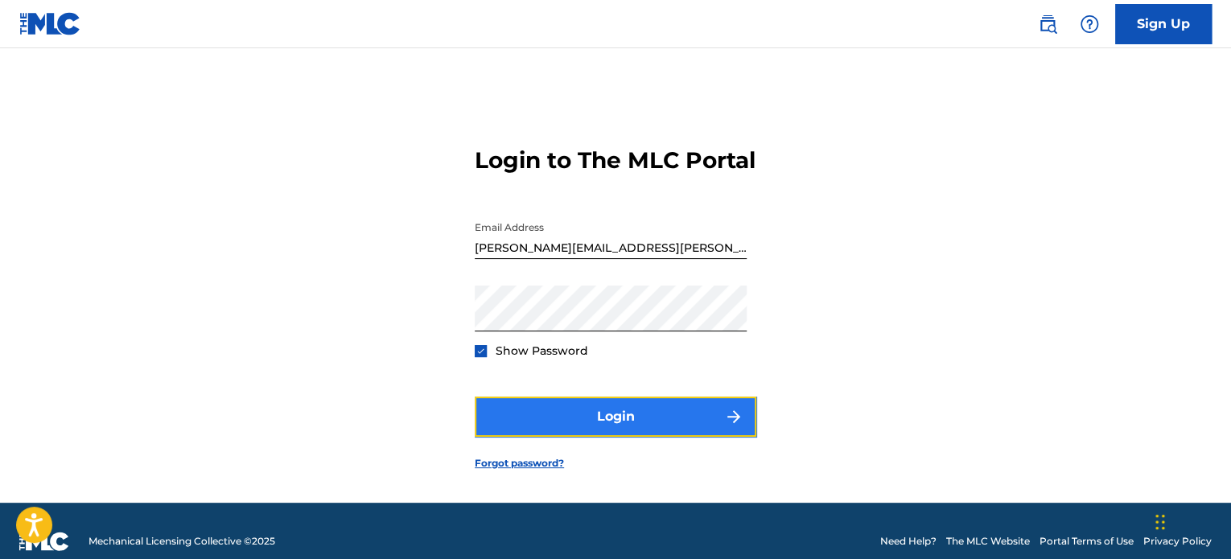
click at [508, 430] on button "Login" at bounding box center [616, 417] width 282 height 40
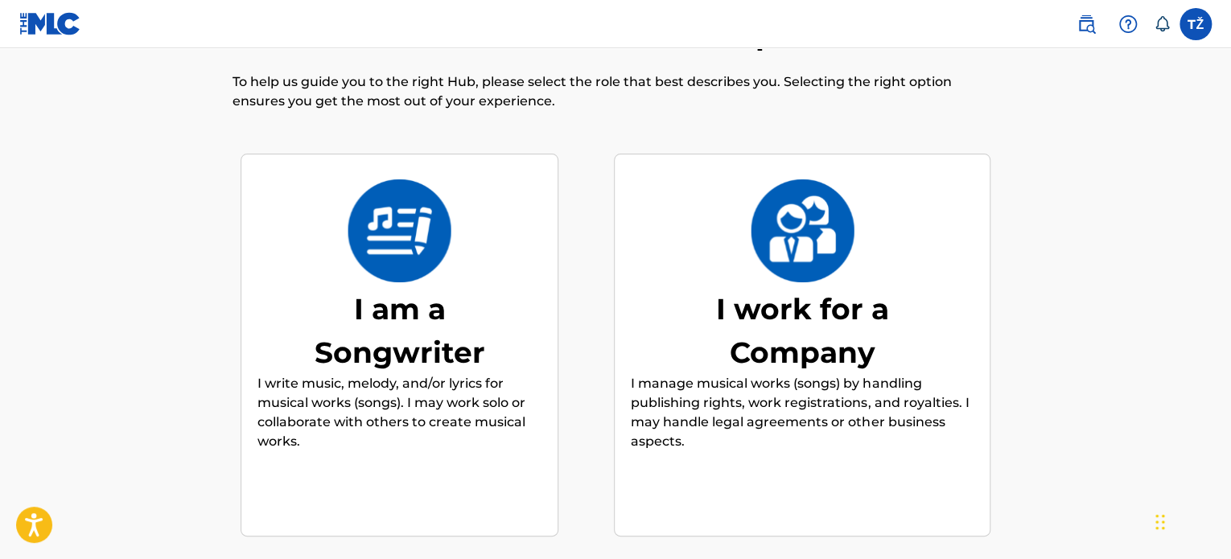
scroll to position [146, 0]
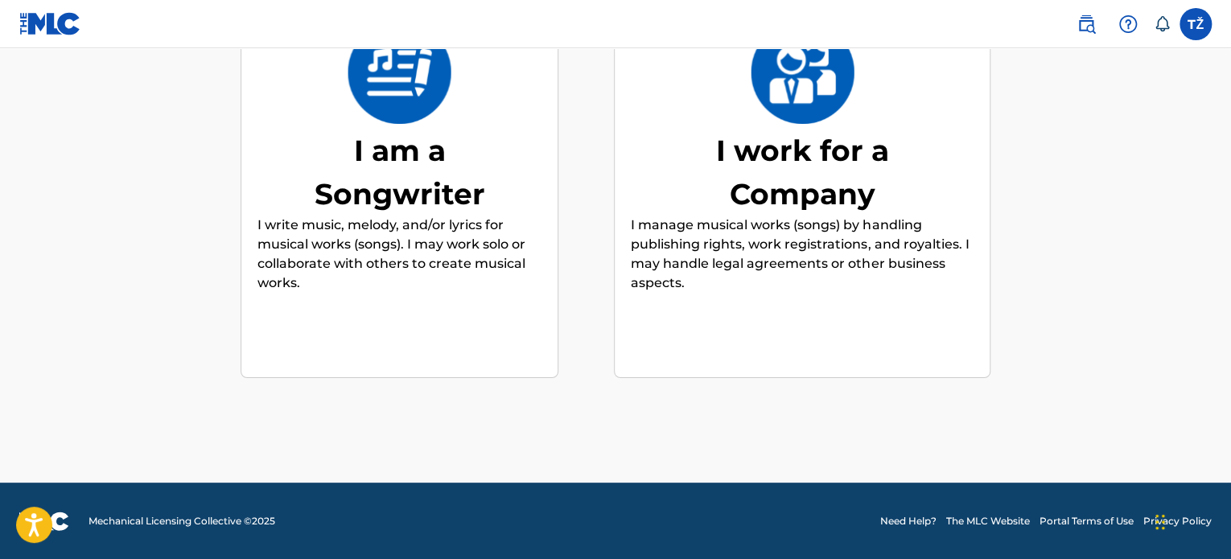
click at [433, 212] on div "I am a Songwriter" at bounding box center [399, 172] width 241 height 87
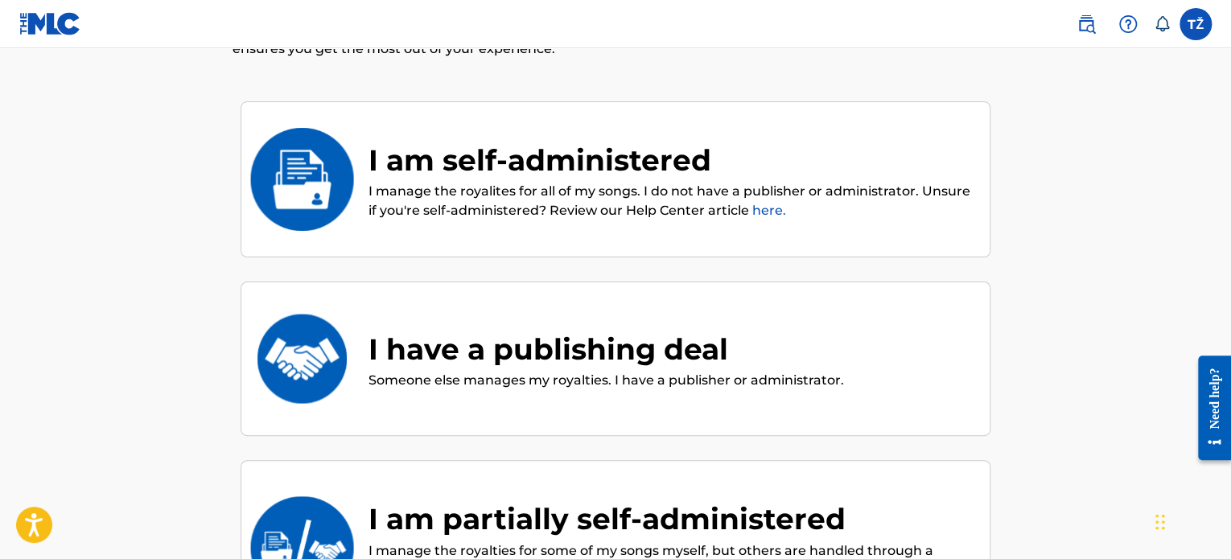
scroll to position [314, 0]
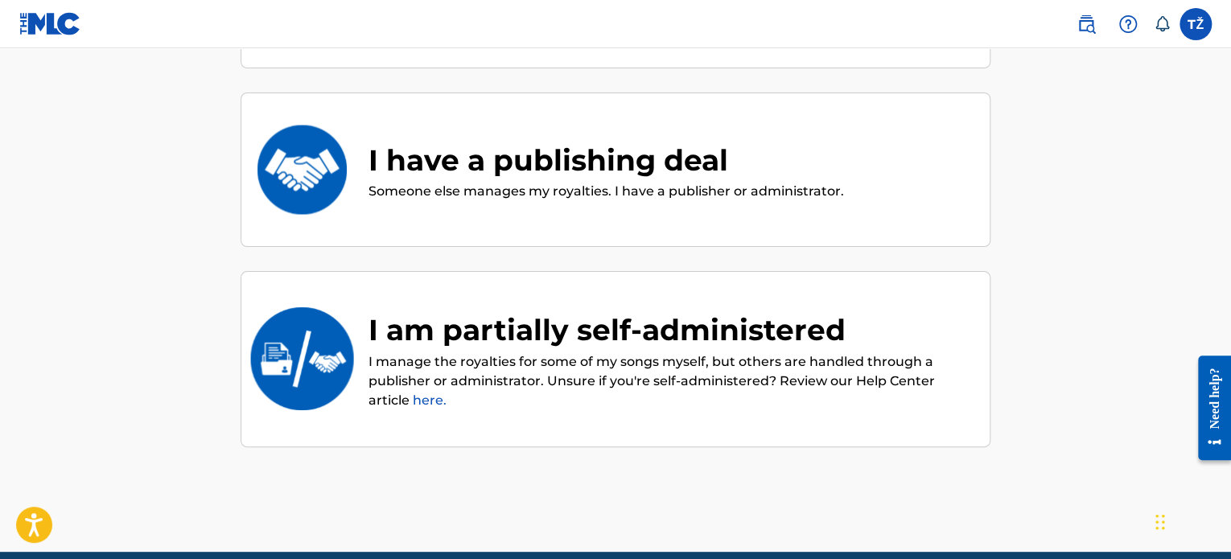
click at [710, 318] on div "I am partially self-administered" at bounding box center [670, 329] width 605 height 43
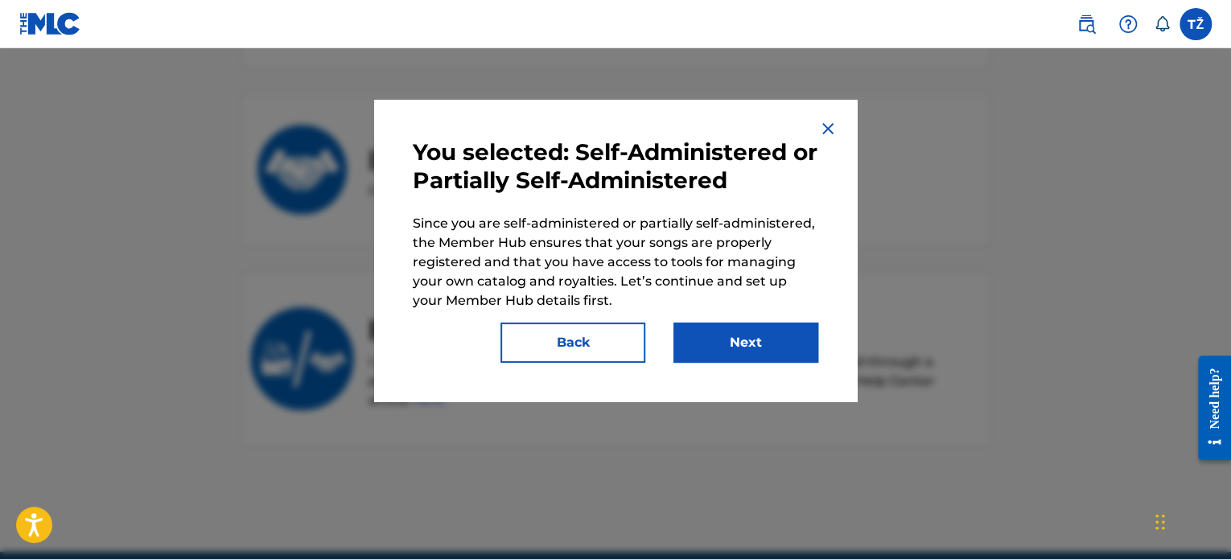
click at [829, 121] on img at bounding box center [827, 128] width 19 height 19
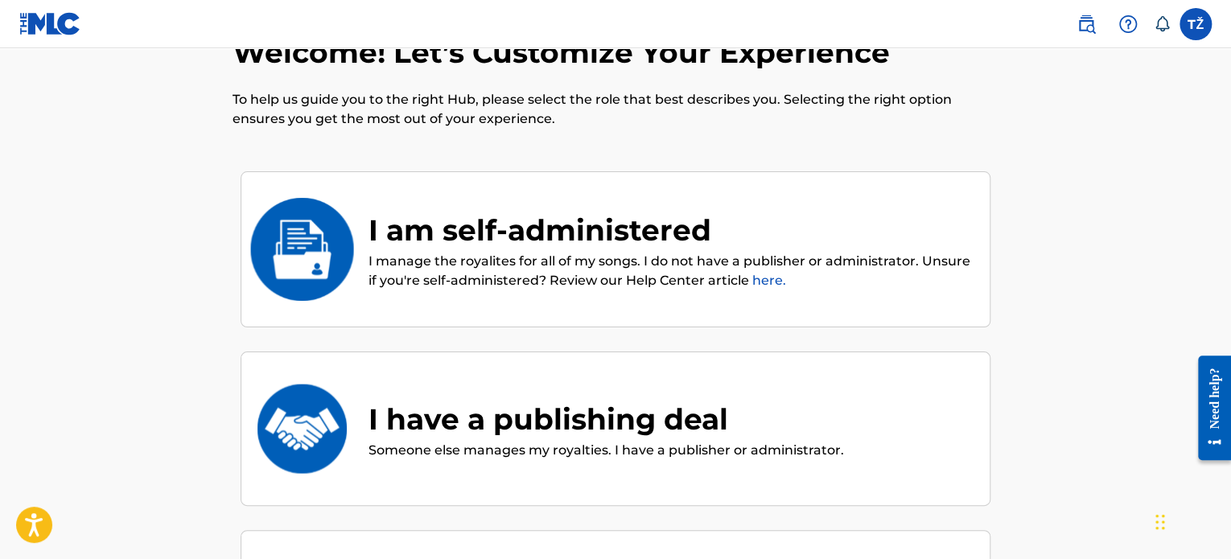
scroll to position [80, 0]
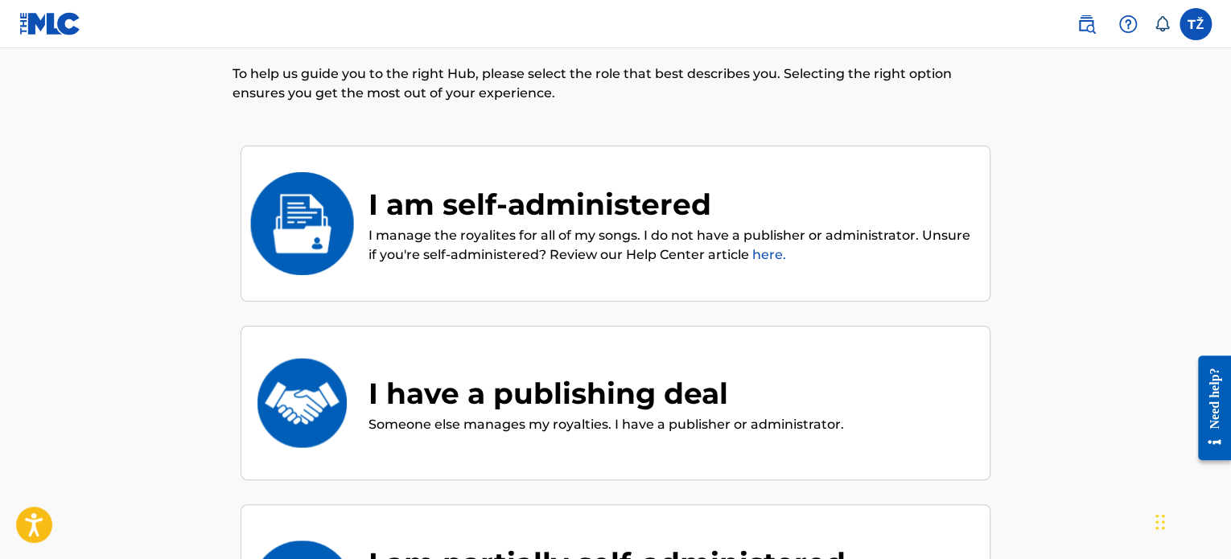
click at [658, 383] on div "I have a publishing deal" at bounding box center [605, 393] width 475 height 43
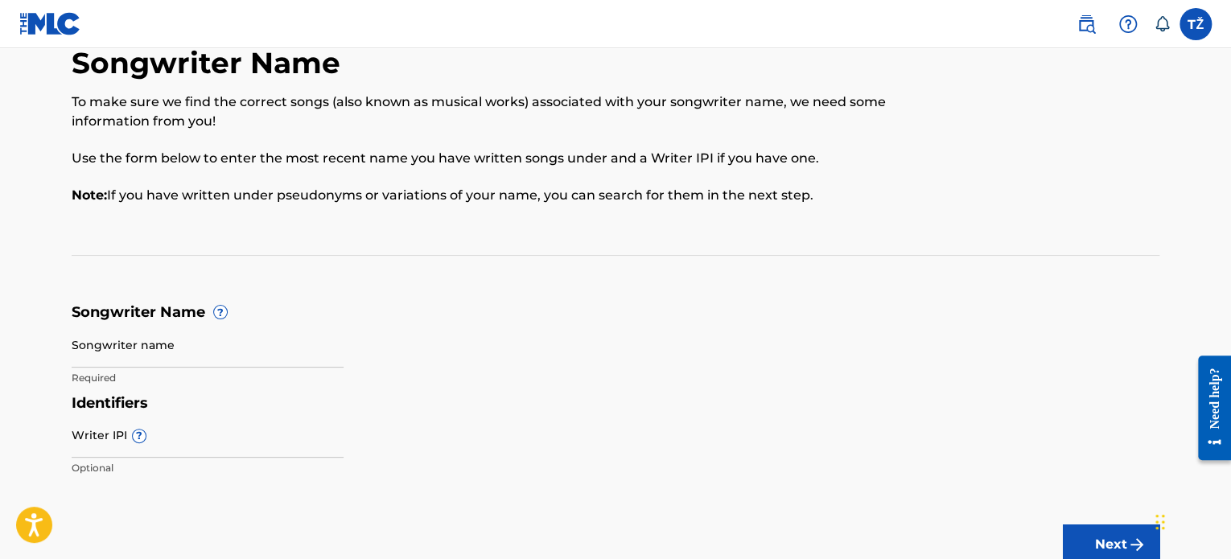
scroll to position [80, 0]
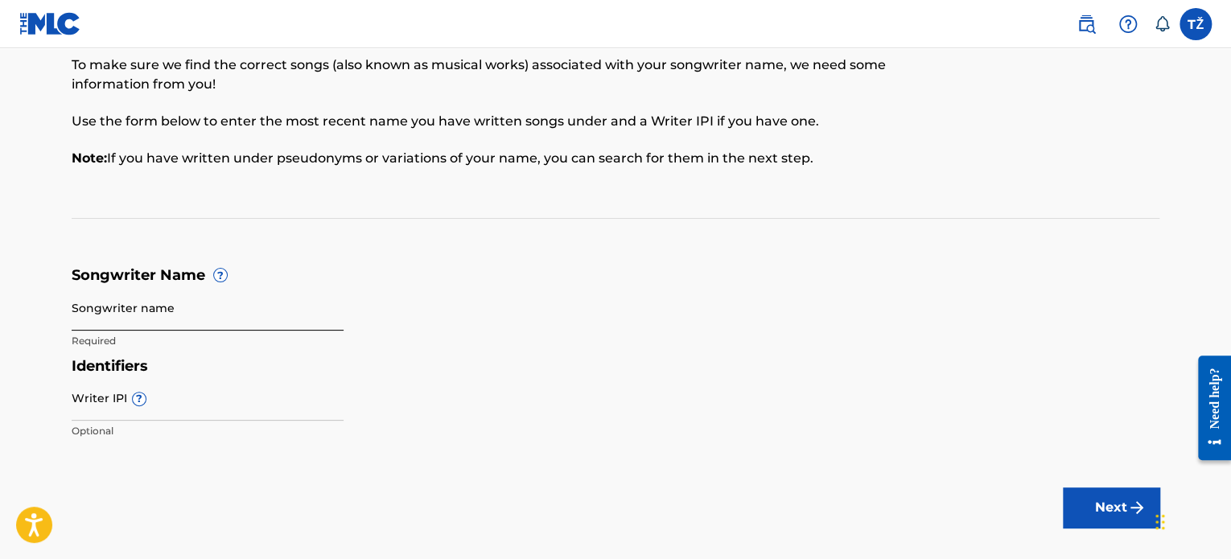
drag, startPoint x: 161, startPoint y: 310, endPoint x: 216, endPoint y: 298, distance: 56.0
click at [161, 310] on input "Songwriter name" at bounding box center [208, 308] width 272 height 46
type input "b"
type input "Tobias Zacek"
click at [169, 413] on input "Writer IPI ?" at bounding box center [208, 398] width 272 height 46
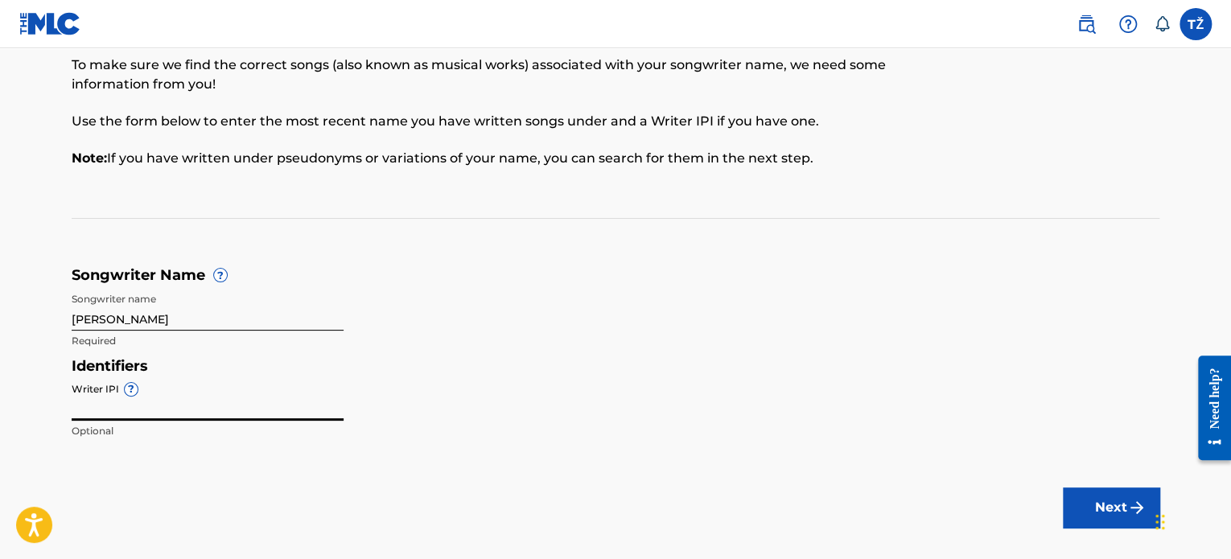
paste input "01247763431"
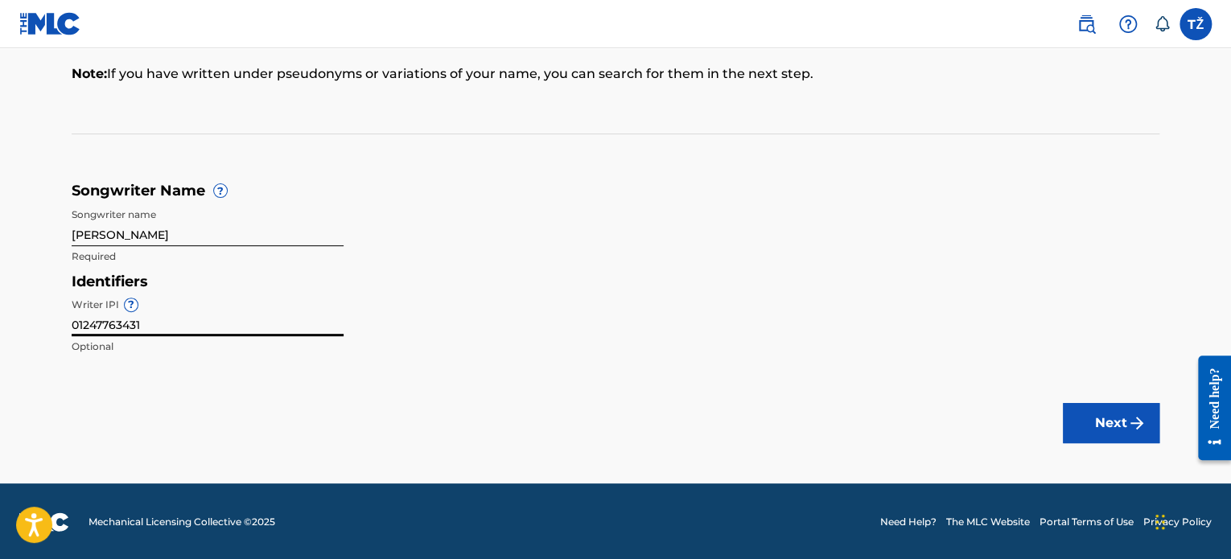
scroll to position [166, 0]
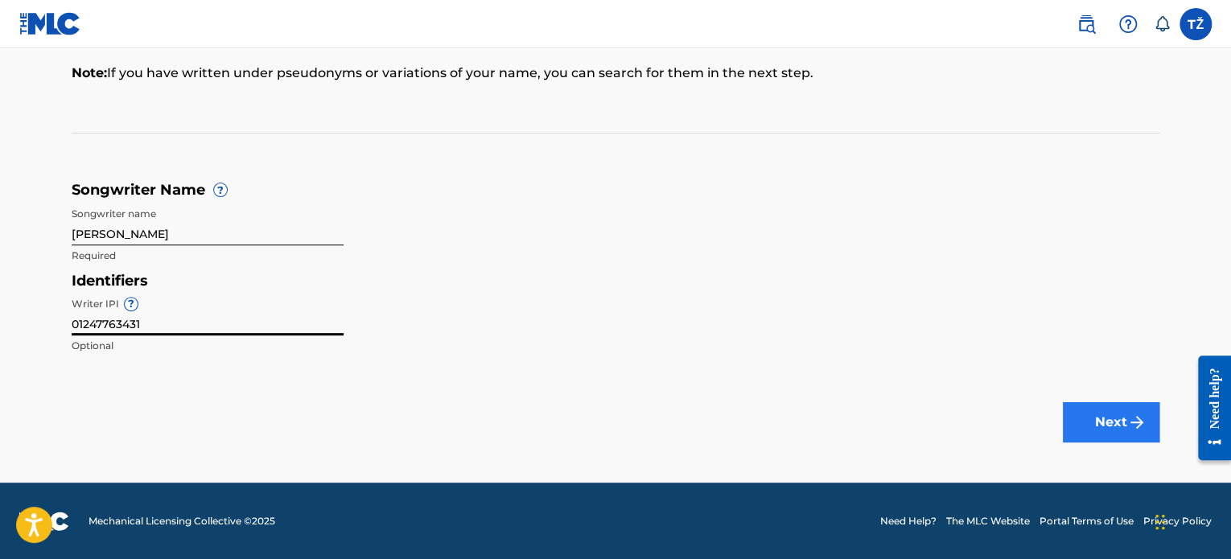
type input "01247763431"
click at [1084, 421] on button "Next" at bounding box center [1111, 422] width 97 height 40
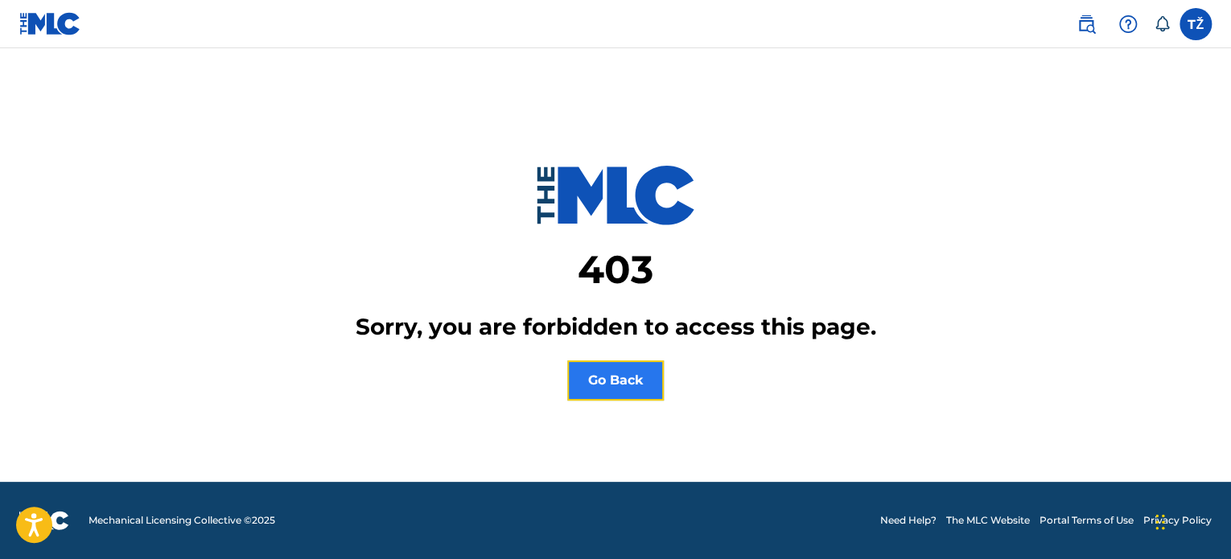
click at [627, 366] on button "Go Back" at bounding box center [615, 380] width 97 height 40
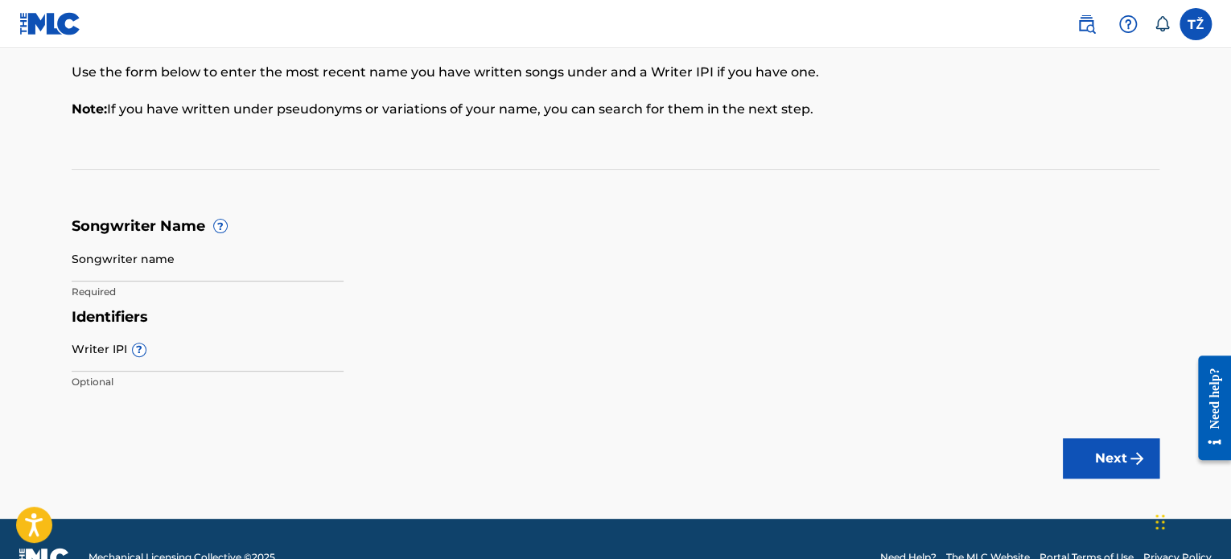
scroll to position [80, 0]
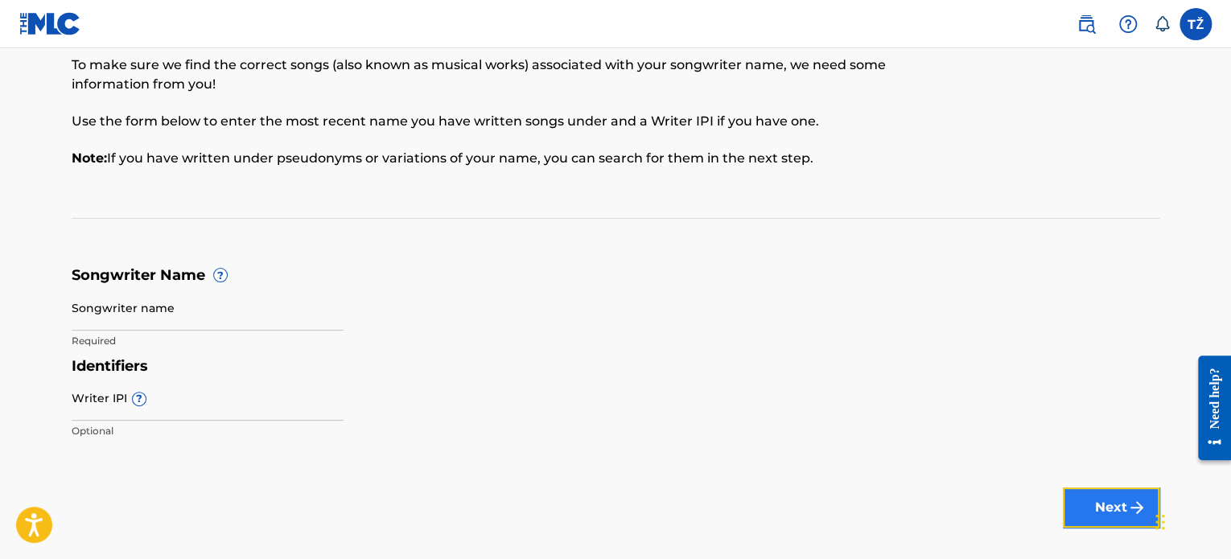
click at [1102, 501] on button "Next" at bounding box center [1111, 507] width 97 height 40
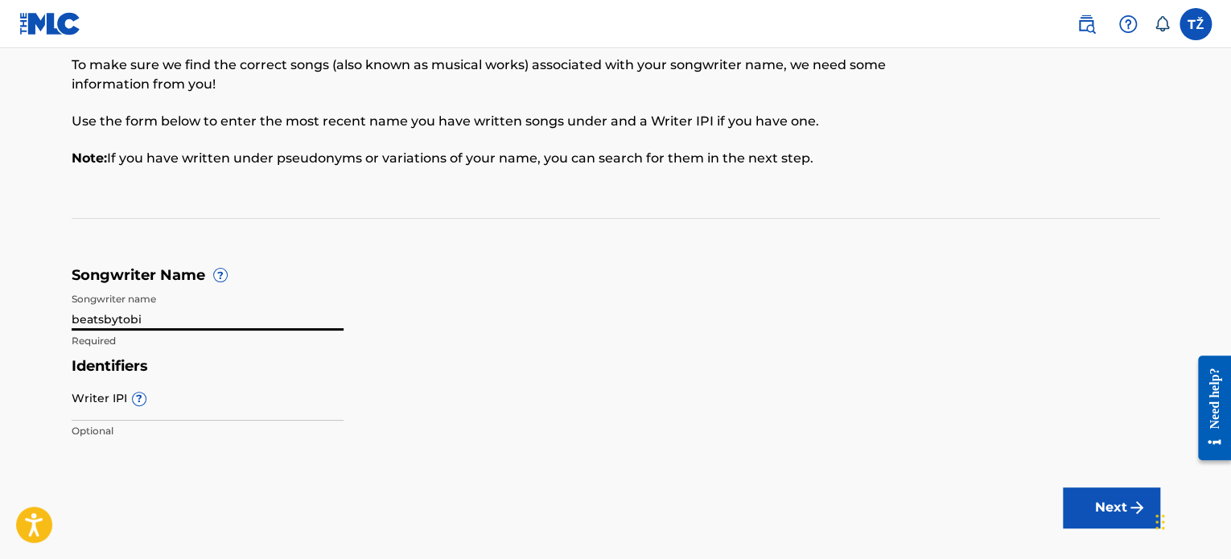
type input "beatsbytobi"
click at [224, 422] on div "Writer IPI ? Optional" at bounding box center [208, 411] width 272 height 72
drag, startPoint x: 225, startPoint y: 429, endPoint x: 225, endPoint y: 417, distance: 11.3
click at [225, 429] on p "Optional" at bounding box center [208, 431] width 272 height 14
click at [225, 414] on input "Writer IPI ?" at bounding box center [208, 398] width 272 height 46
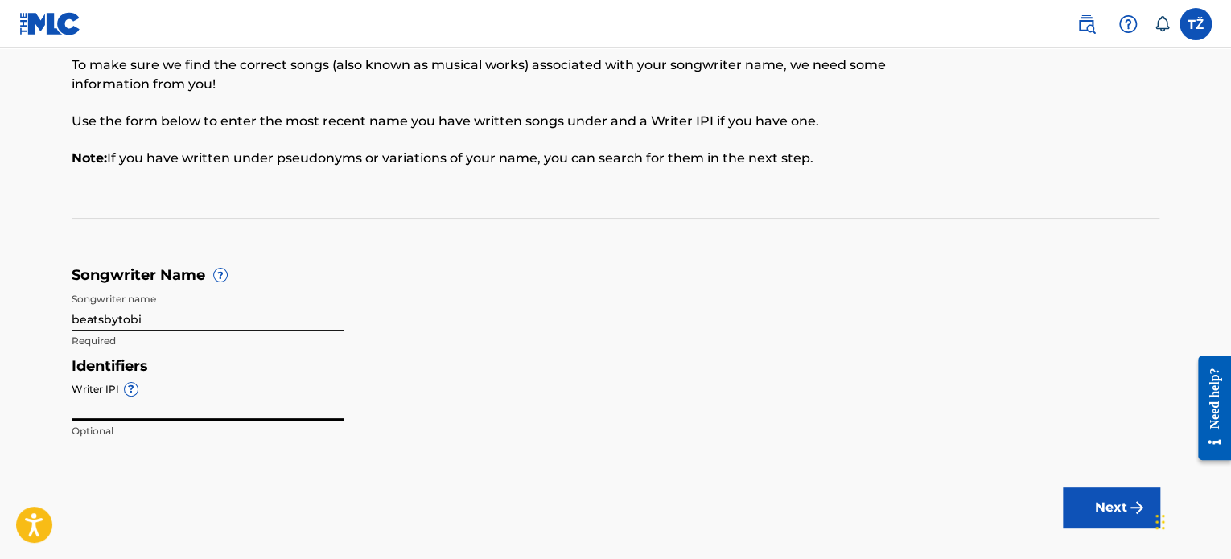
paste input "01247763431"
type input "01247763431"
click at [1082, 491] on button "Next" at bounding box center [1111, 507] width 97 height 40
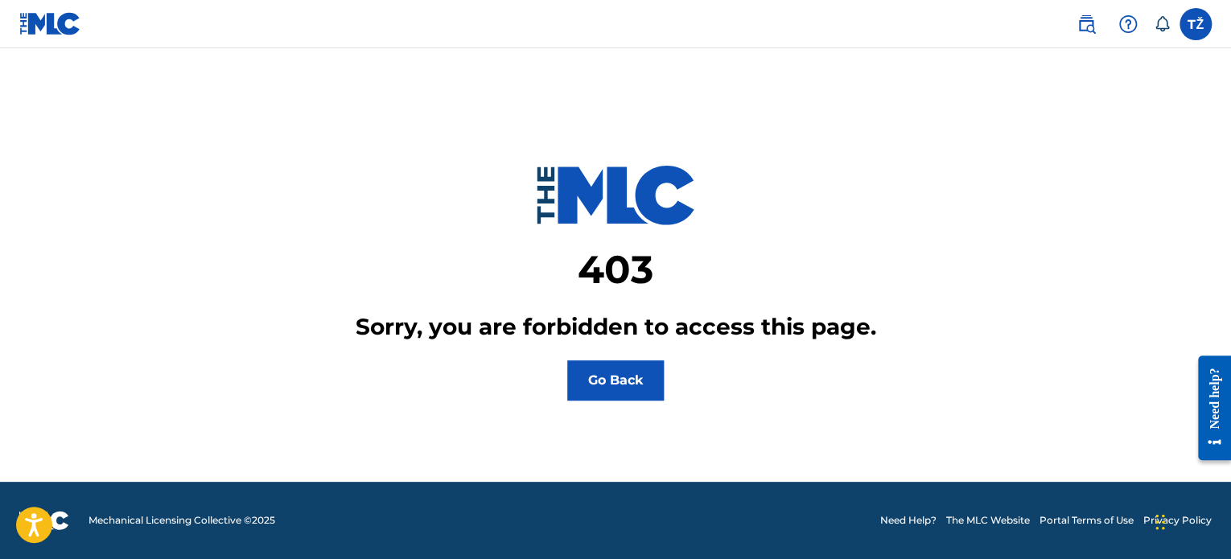
click at [795, 130] on div "403 Sorry, you are forbidden to access this page. Go Back" at bounding box center [616, 244] width 1088 height 312
